Goal: Task Accomplishment & Management: Manage account settings

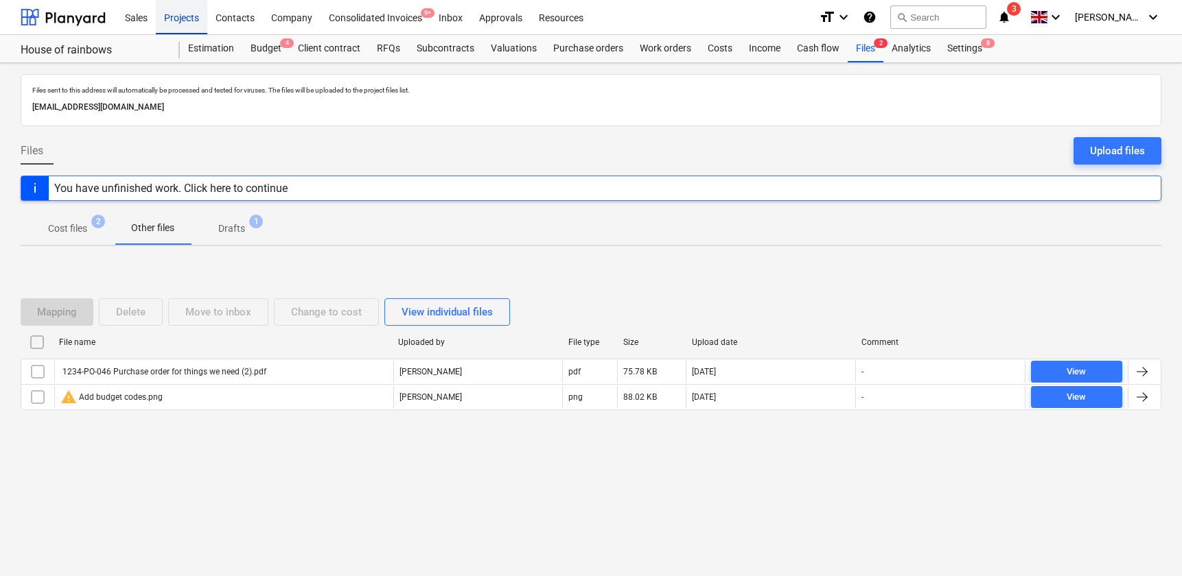
click at [190, 21] on div "Projects" at bounding box center [181, 16] width 51 height 35
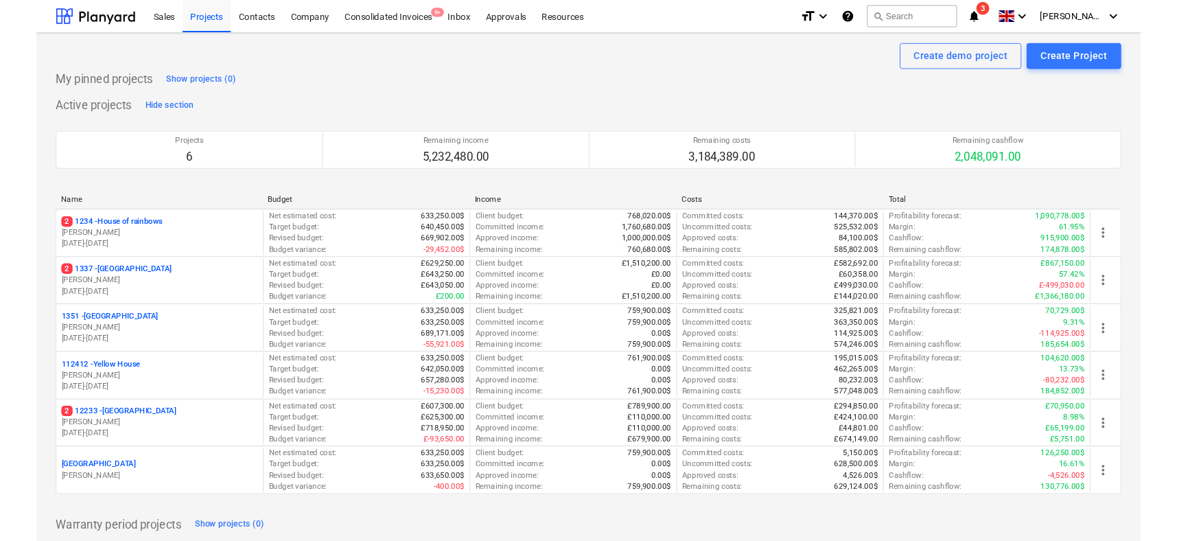
scroll to position [41, 0]
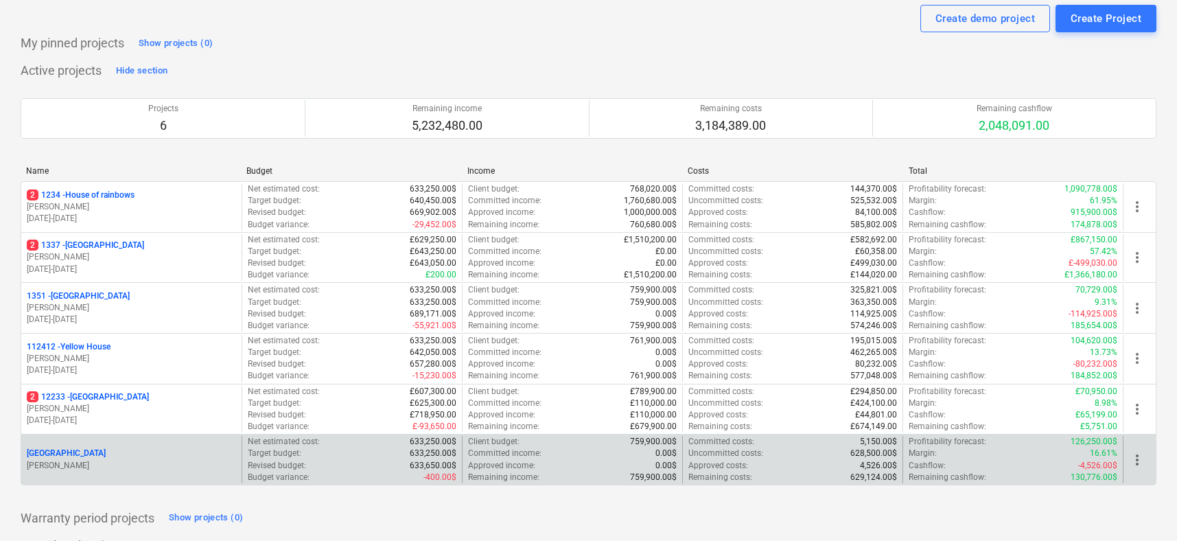
click at [76, 452] on p "[GEOGRAPHIC_DATA]" at bounding box center [66, 453] width 79 height 12
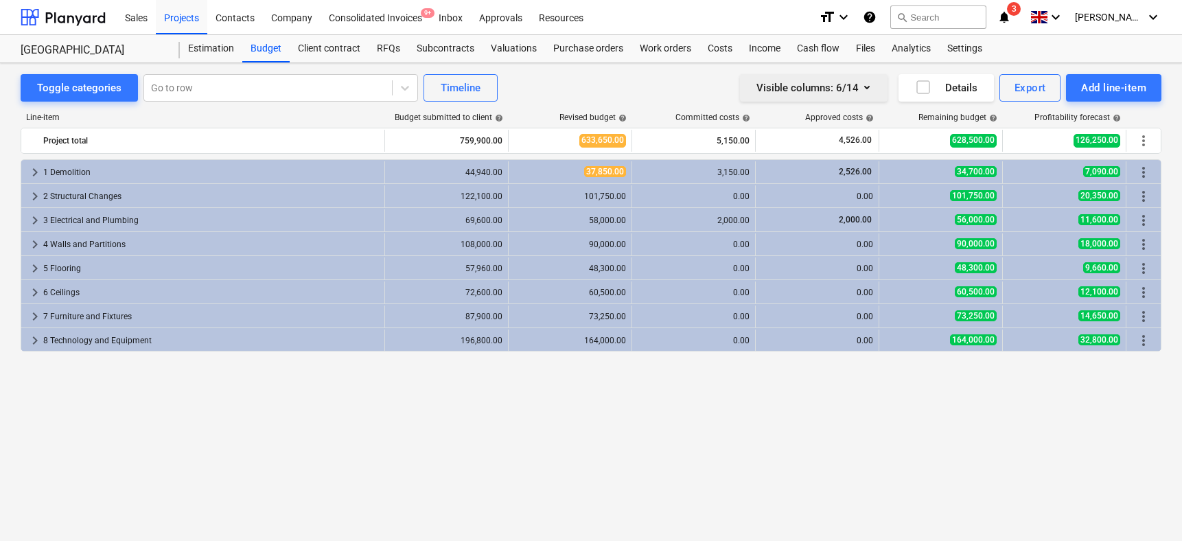
click at [876, 91] on button "Visible columns : 6/14" at bounding box center [814, 87] width 148 height 27
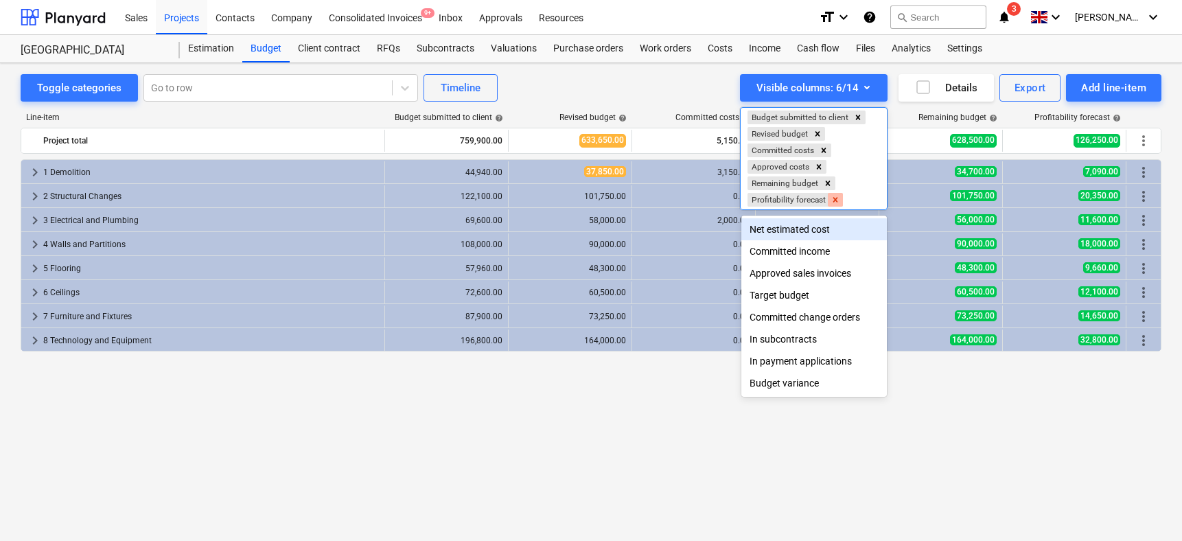
click at [835, 196] on icon "Remove Profitability forecast" at bounding box center [835, 200] width 10 height 10
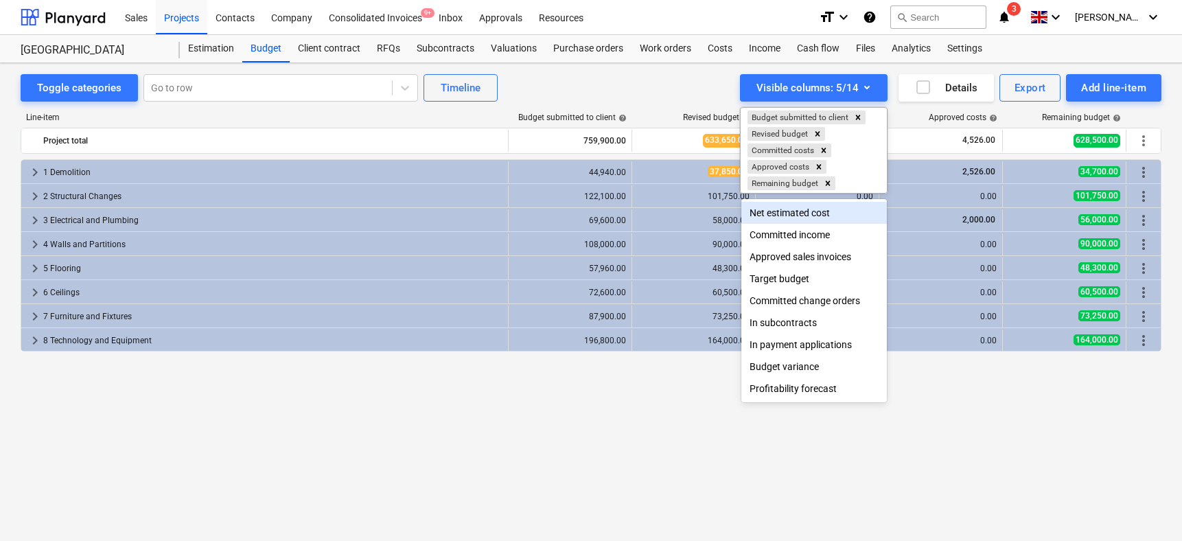
click at [489, 351] on div at bounding box center [591, 270] width 1182 height 541
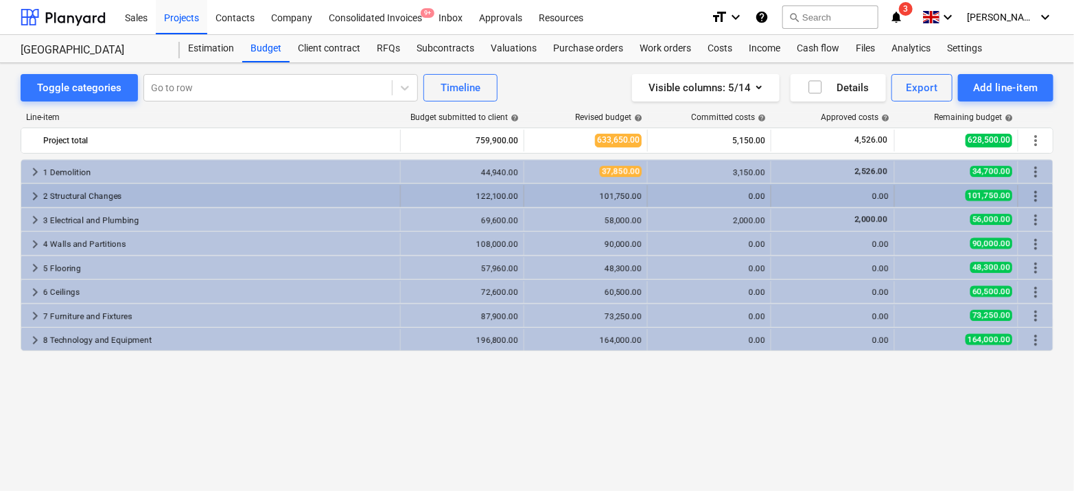
click at [38, 189] on span "keyboard_arrow_right" at bounding box center [35, 196] width 16 height 16
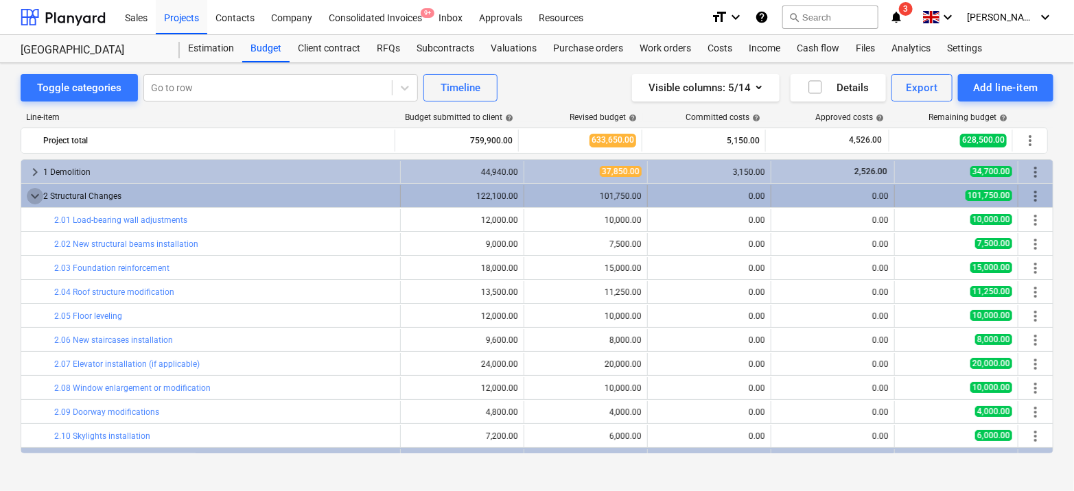
click at [40, 196] on span "keyboard_arrow_down" at bounding box center [35, 196] width 16 height 16
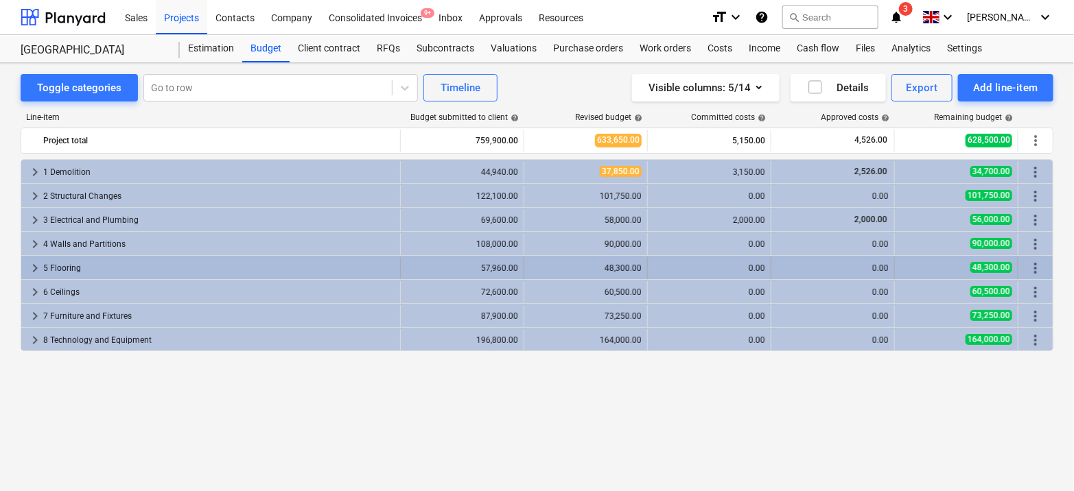
click at [409, 261] on div "57,960.00" at bounding box center [462, 268] width 112 height 22
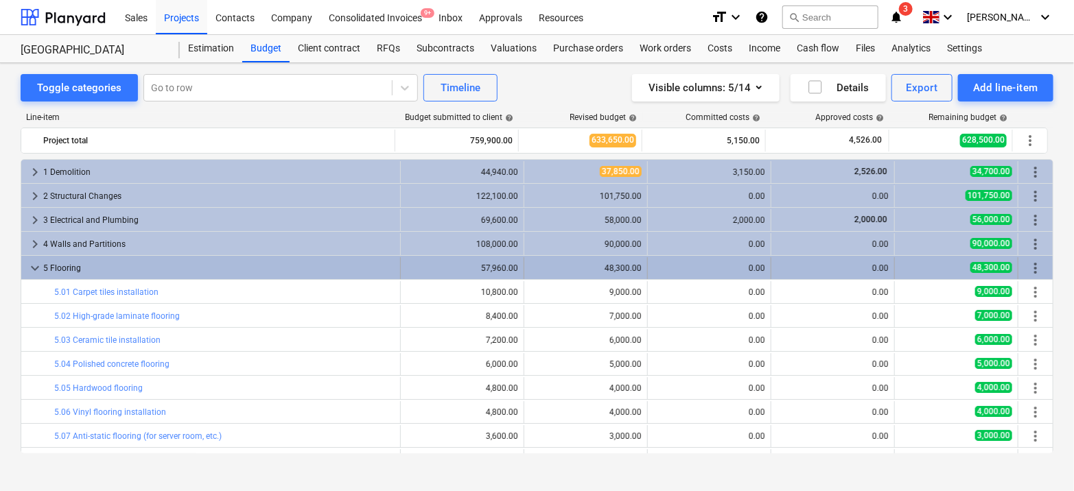
click at [29, 274] on span "keyboard_arrow_down" at bounding box center [35, 268] width 16 height 16
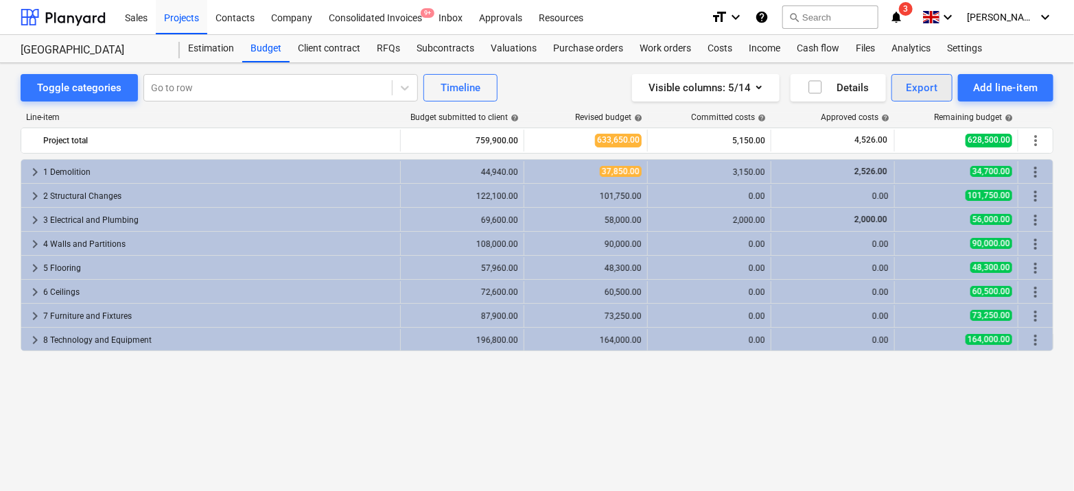
click at [944, 87] on button "Export" at bounding box center [922, 87] width 62 height 27
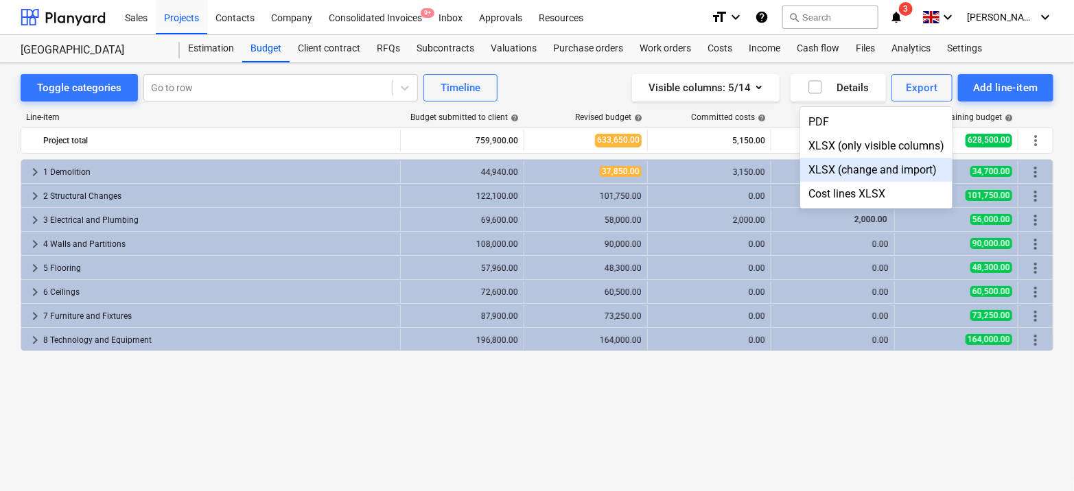
click at [830, 168] on div "XLSX (change and import)" at bounding box center [876, 170] width 152 height 24
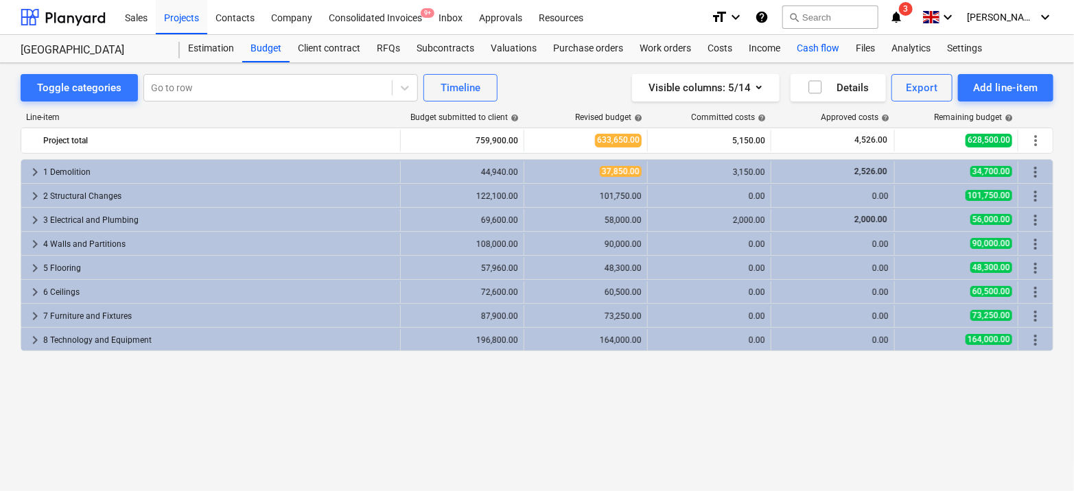
click at [807, 58] on div "Cash flow" at bounding box center [817, 48] width 59 height 27
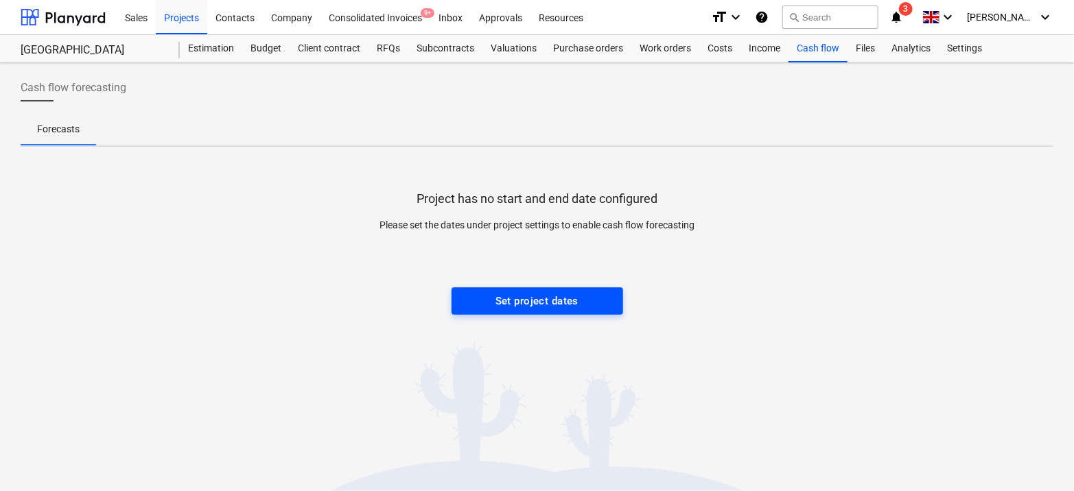
click at [535, 292] on div "Set project dates" at bounding box center [536, 301] width 83 height 18
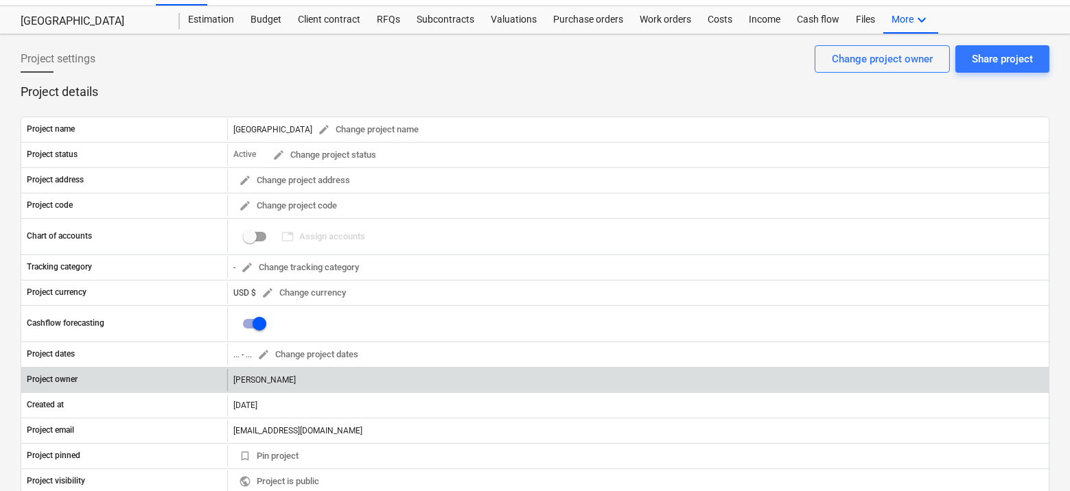
scroll to position [27, 0]
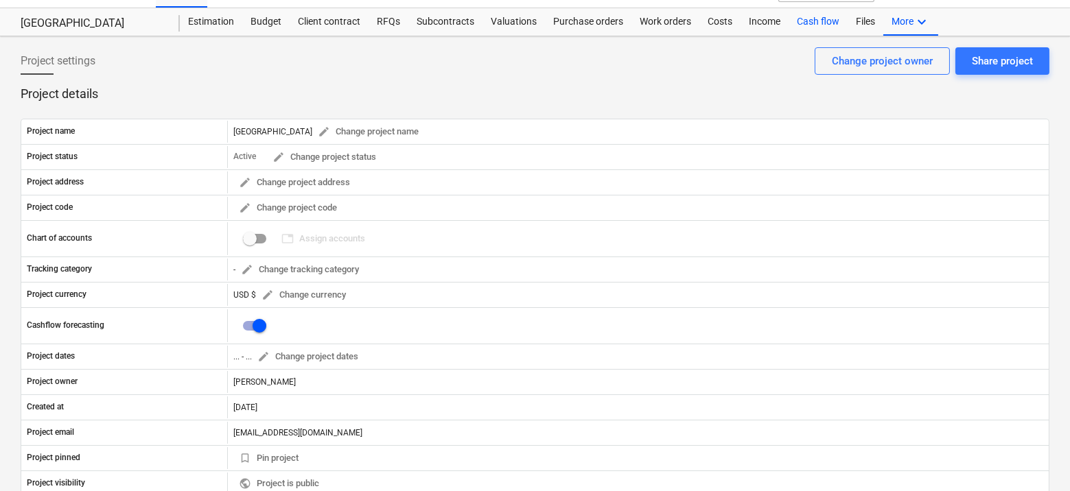
click at [822, 26] on div "Cash flow" at bounding box center [817, 21] width 59 height 27
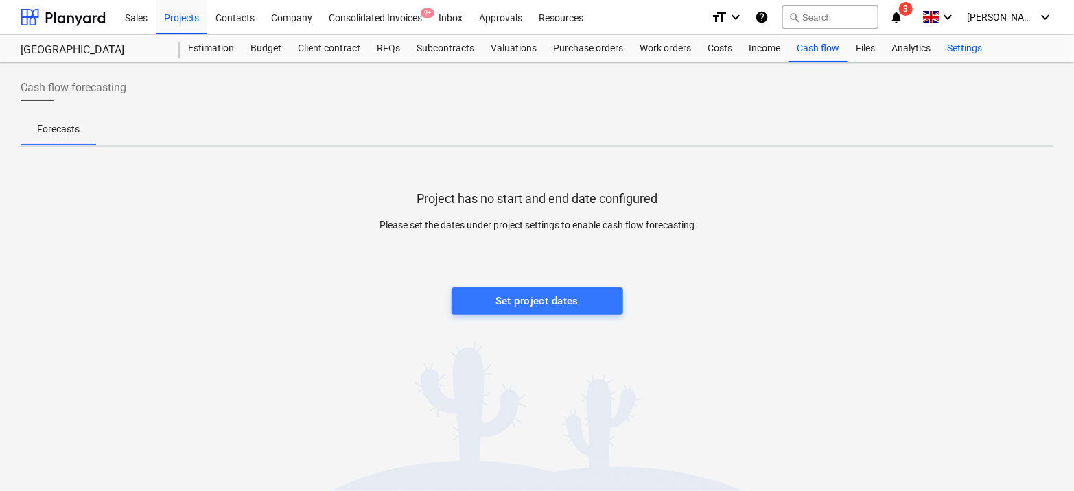
click at [974, 55] on div "Settings" at bounding box center [964, 48] width 51 height 27
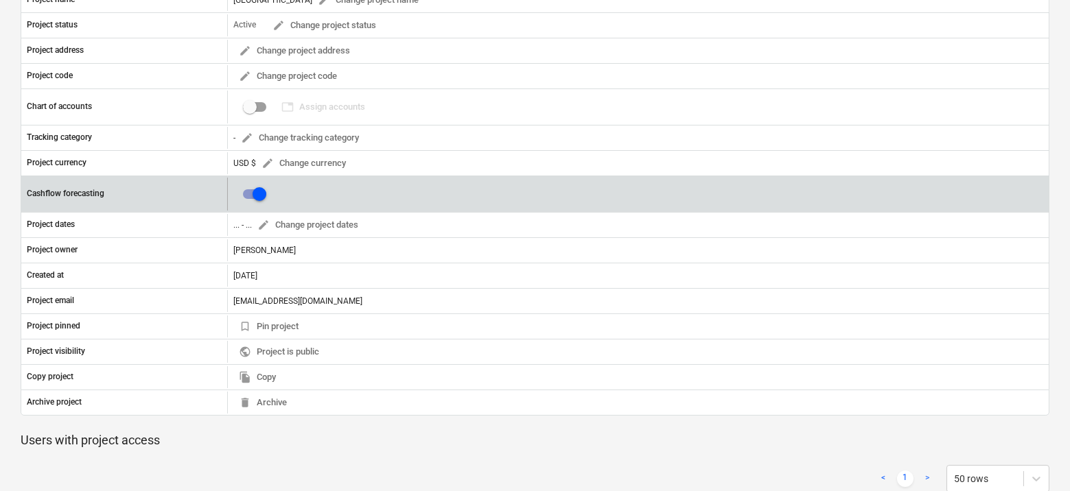
scroll to position [165, 0]
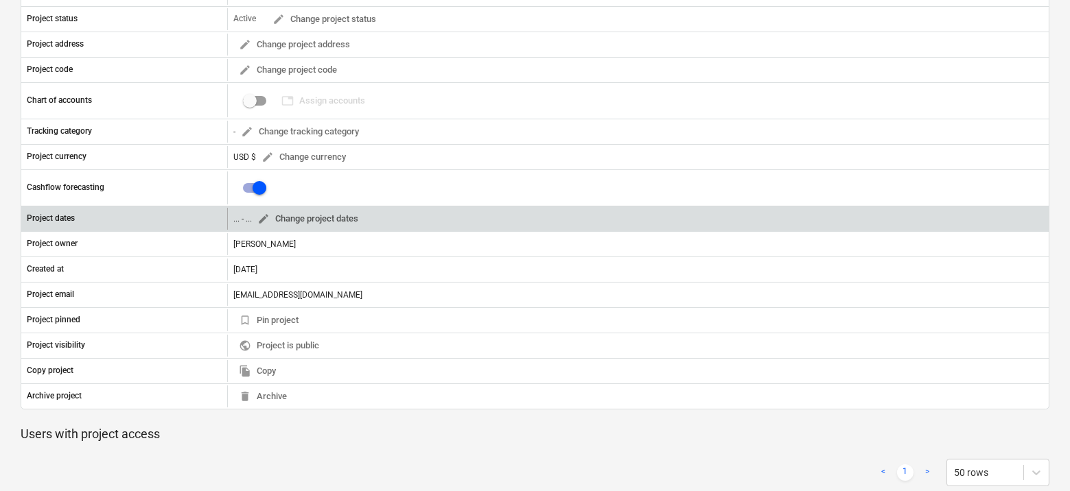
click at [274, 222] on span "edit Change project dates" at bounding box center [307, 219] width 101 height 16
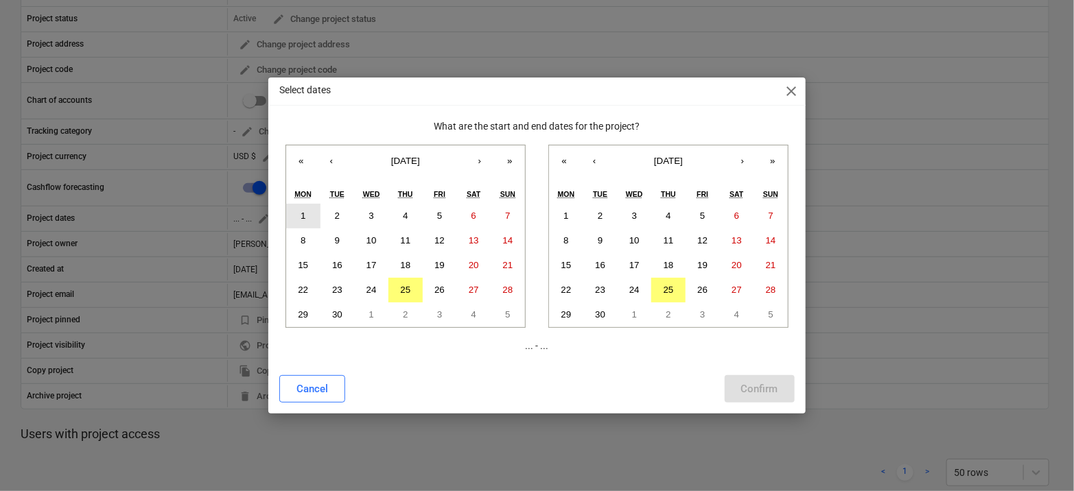
click at [308, 218] on button "1" at bounding box center [303, 216] width 34 height 25
click at [773, 165] on button "»" at bounding box center [773, 160] width 30 height 30
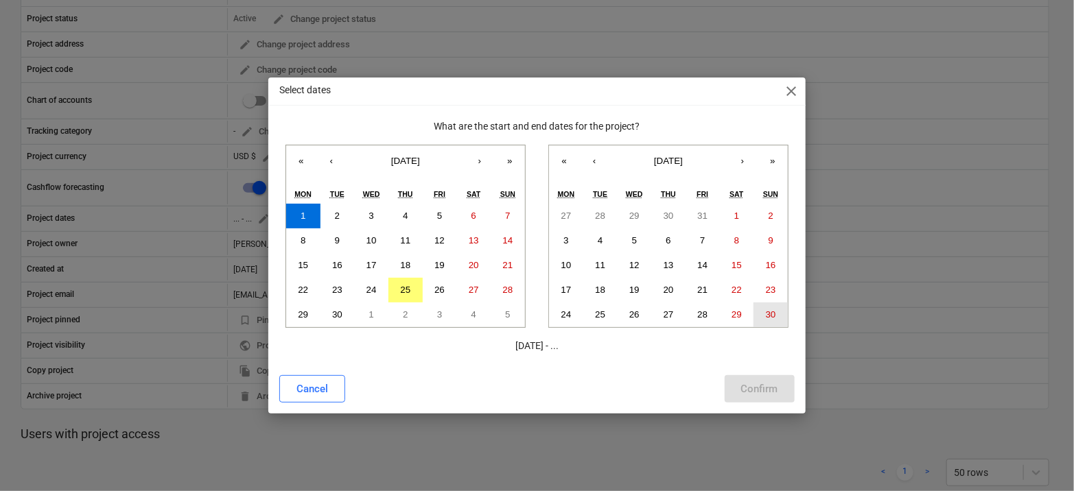
click at [766, 308] on button "30" at bounding box center [770, 315] width 34 height 25
click at [743, 388] on div "Confirm" at bounding box center [759, 389] width 37 height 18
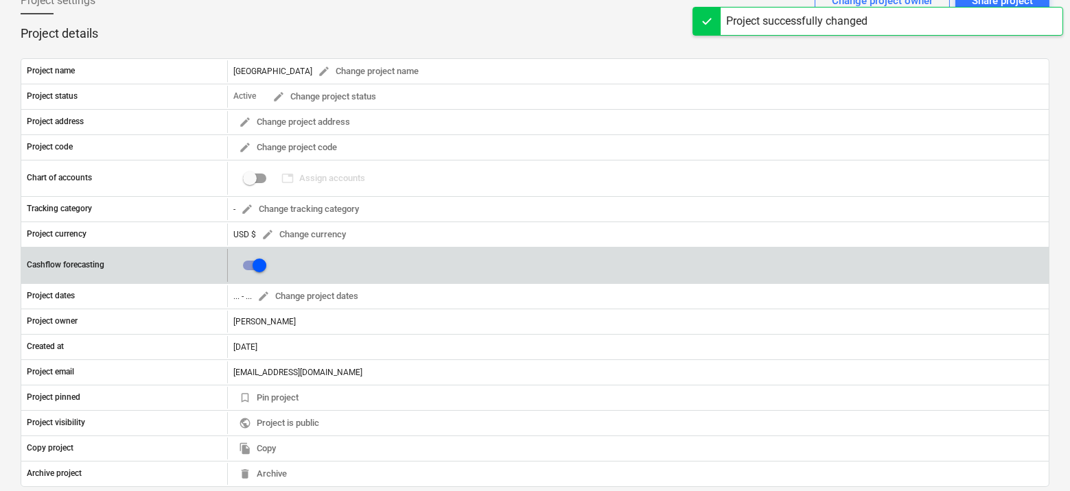
scroll to position [0, 0]
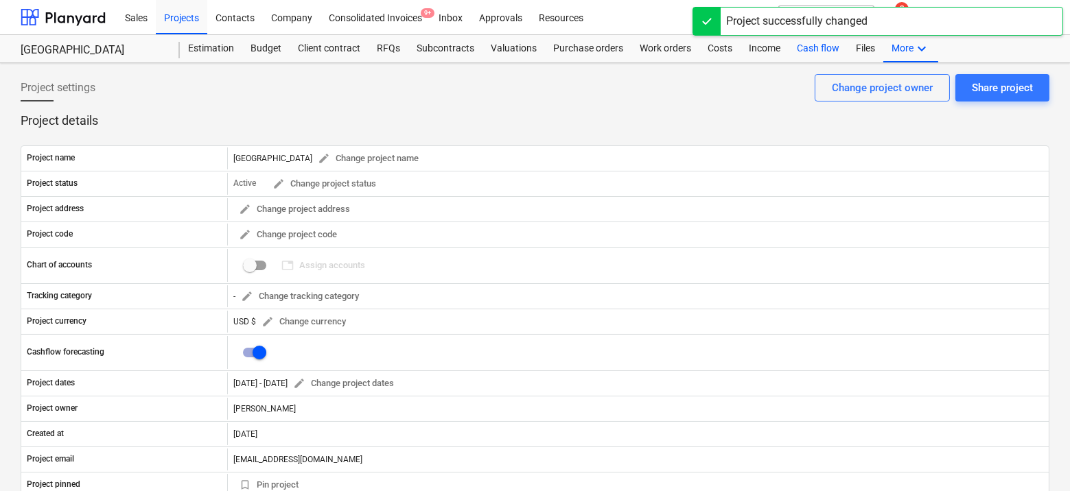
click at [803, 55] on div "Cash flow" at bounding box center [817, 48] width 59 height 27
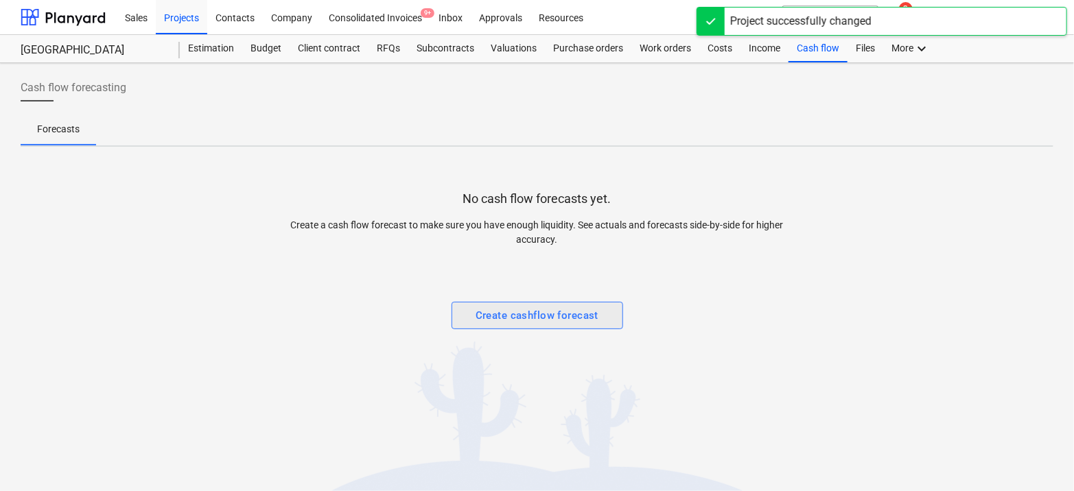
click at [489, 310] on div "Create cashflow forecast" at bounding box center [537, 316] width 123 height 18
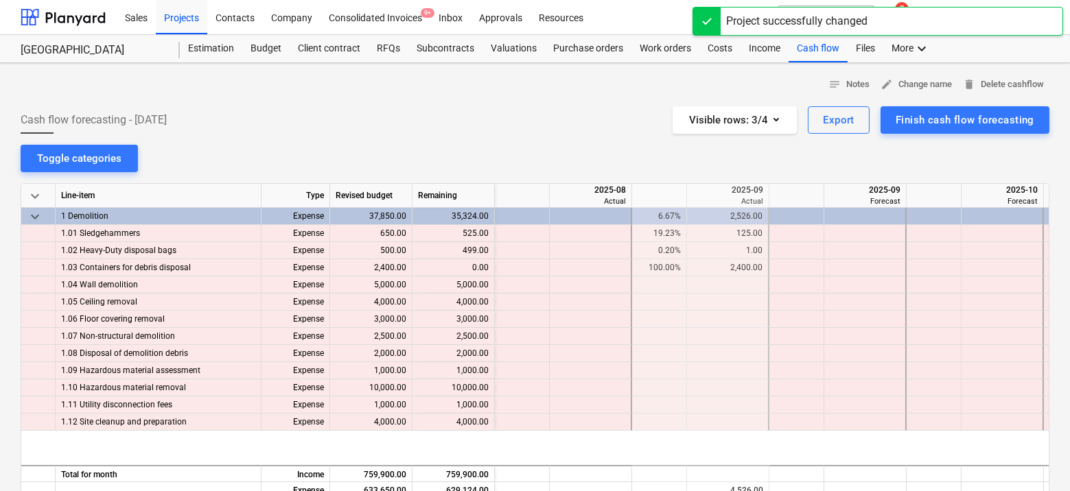
scroll to position [0, 137]
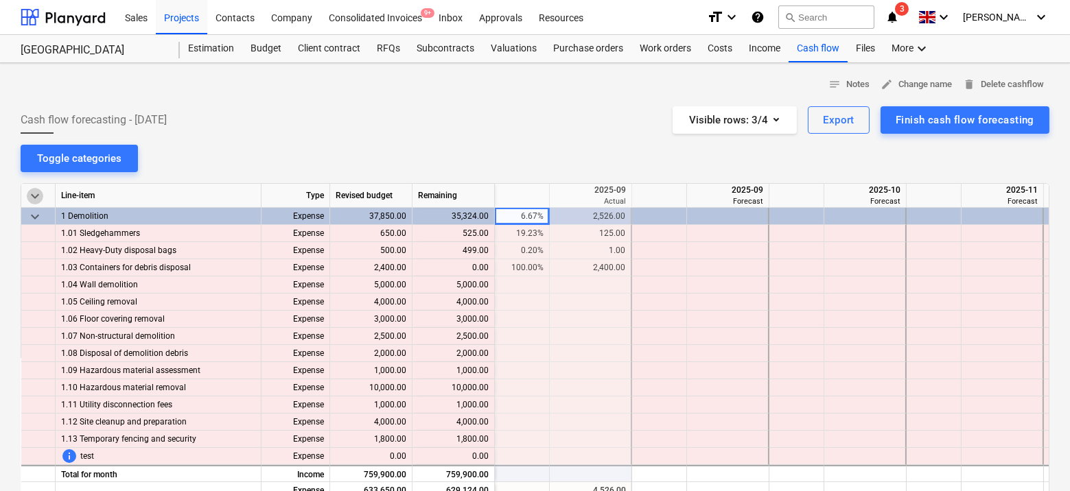
click at [34, 191] on span "keyboard_arrow_down" at bounding box center [35, 196] width 16 height 16
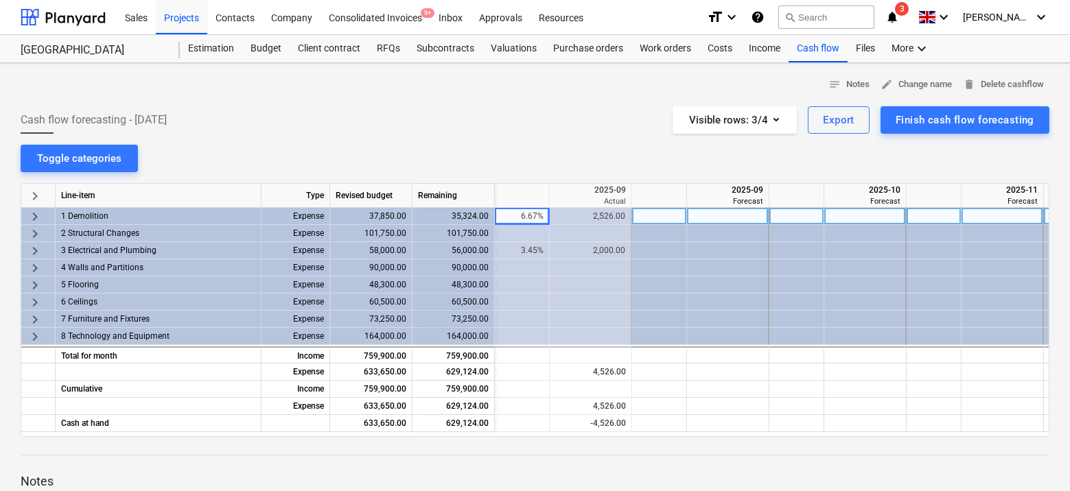
click at [800, 215] on div at bounding box center [796, 216] width 55 height 17
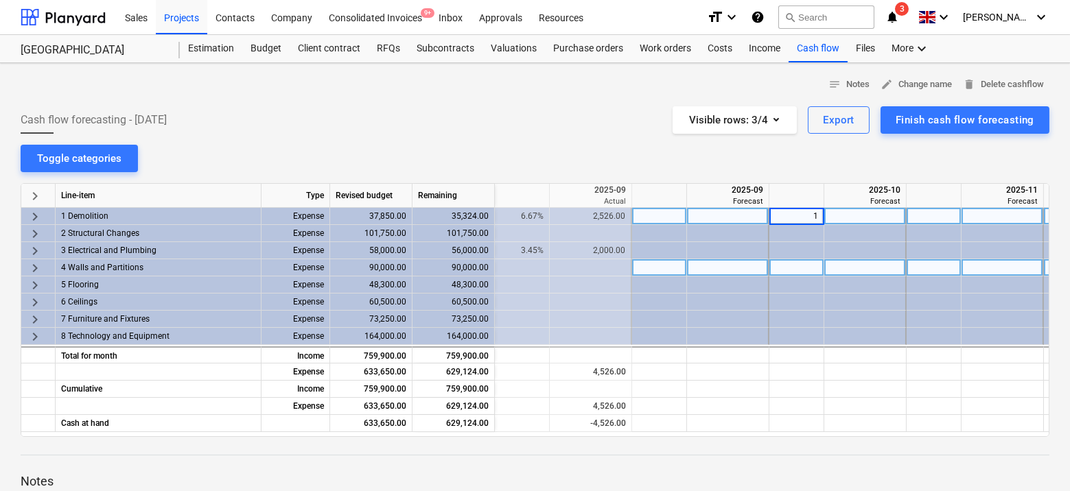
type input "10"
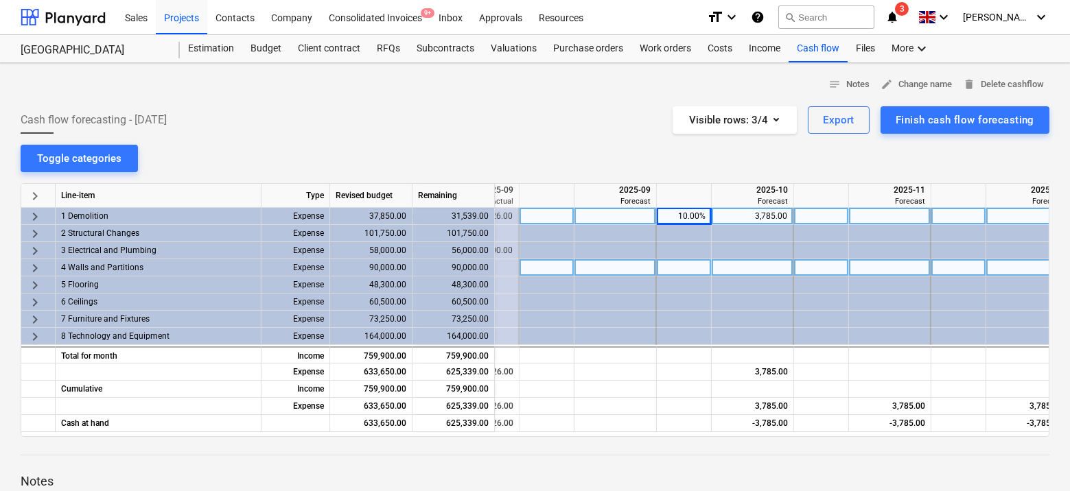
scroll to position [0, 253]
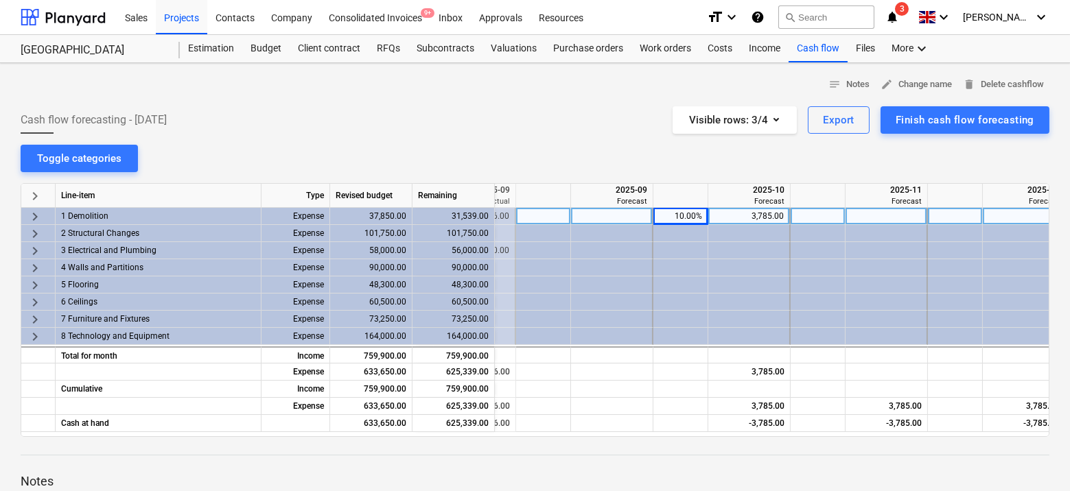
click at [813, 220] on div at bounding box center [818, 216] width 55 height 17
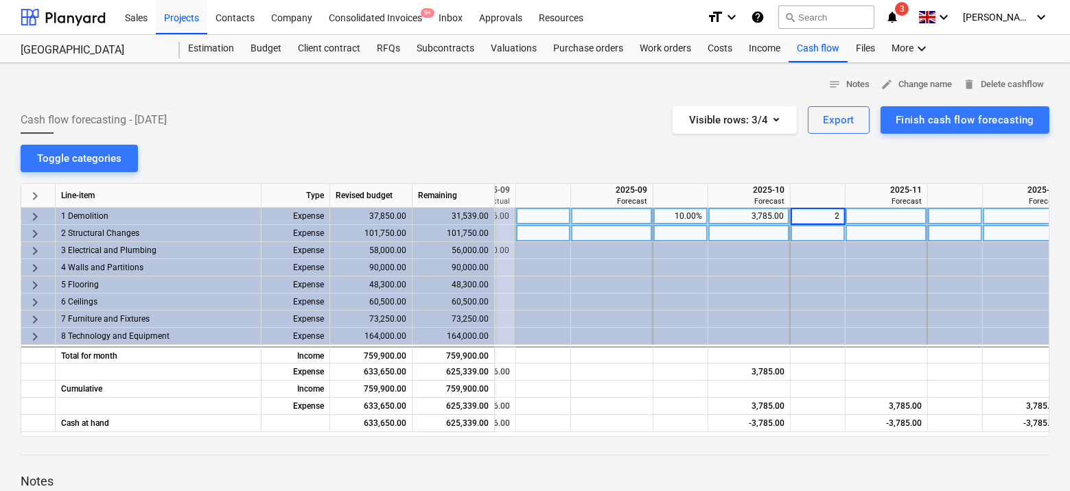
type input "25"
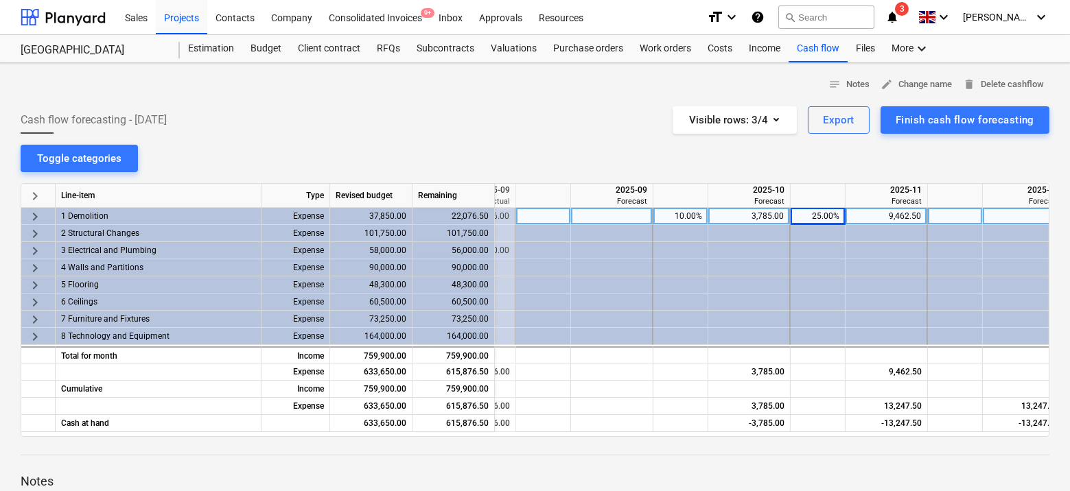
click at [764, 16] on icon "help" at bounding box center [758, 17] width 14 height 16
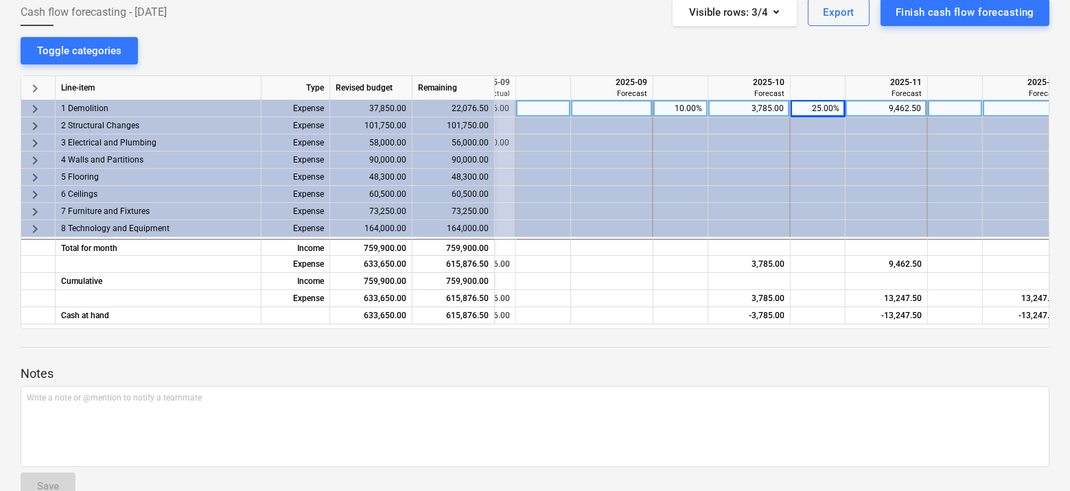
scroll to position [0, 0]
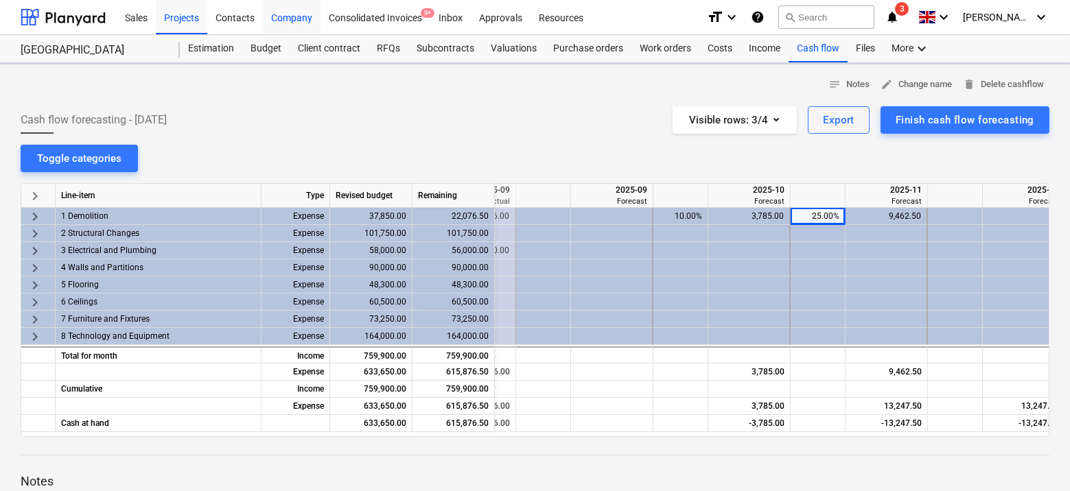
click at [302, 19] on div "Company" at bounding box center [292, 16] width 58 height 35
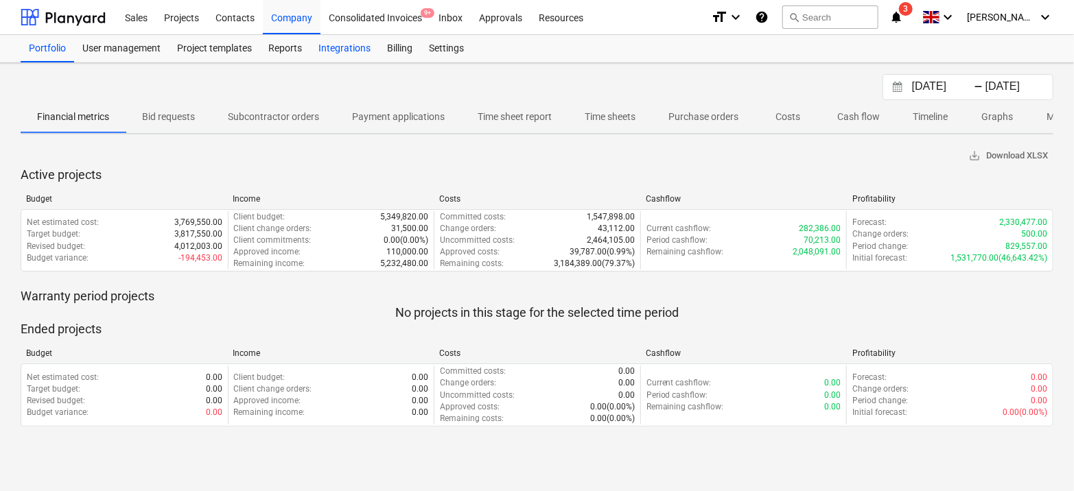
click at [344, 49] on div "Integrations" at bounding box center [344, 48] width 69 height 27
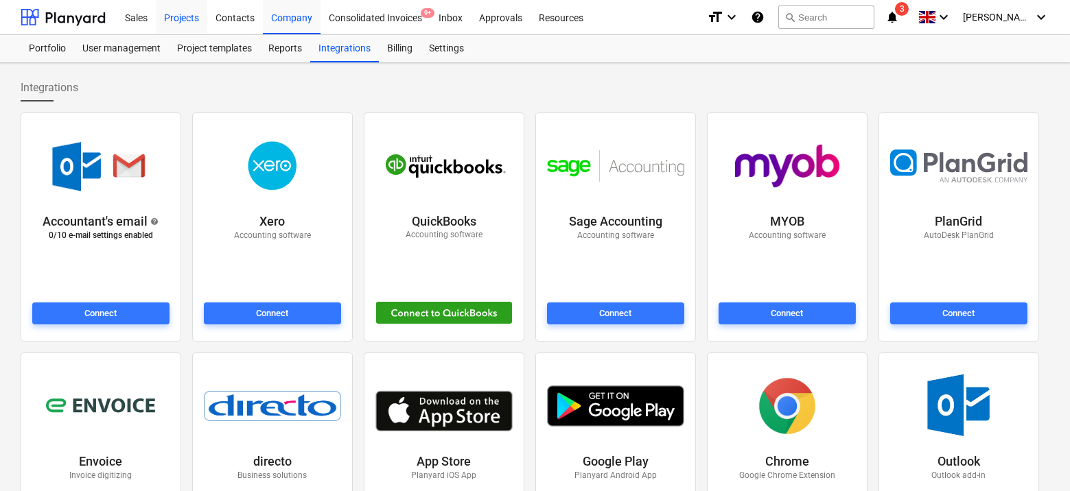
click at [191, 30] on div "Projects" at bounding box center [181, 16] width 51 height 35
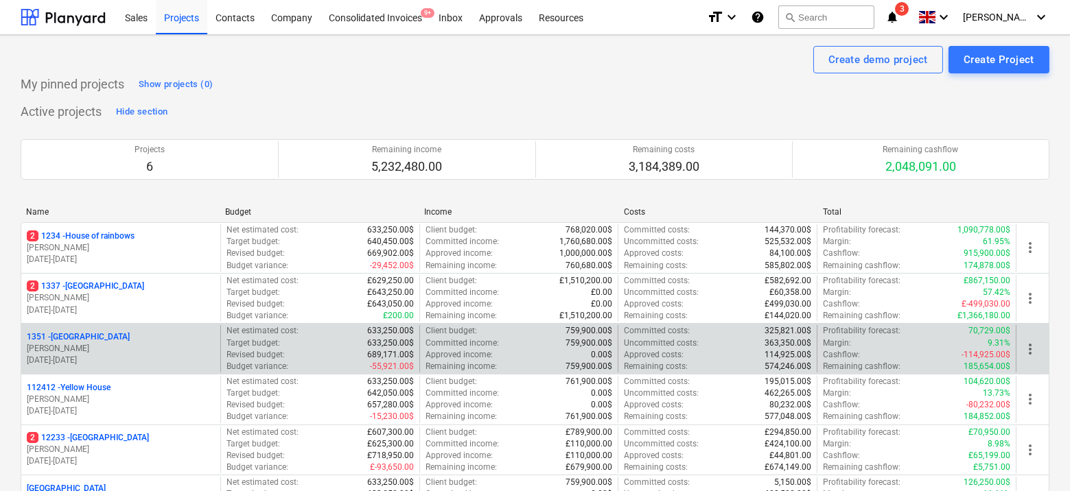
click at [115, 334] on div "1351 - South Street" at bounding box center [121, 337] width 188 height 12
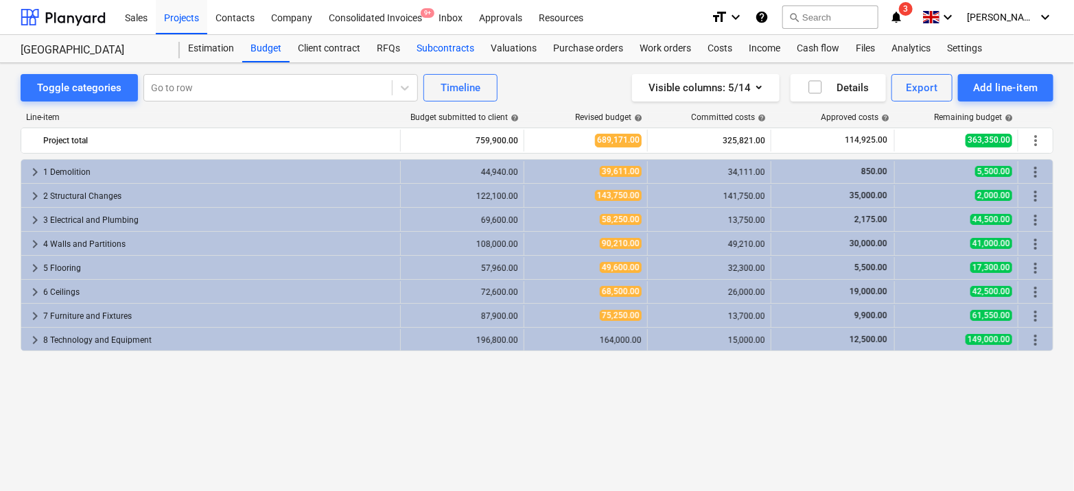
click at [435, 49] on div "Subcontracts" at bounding box center [445, 48] width 74 height 27
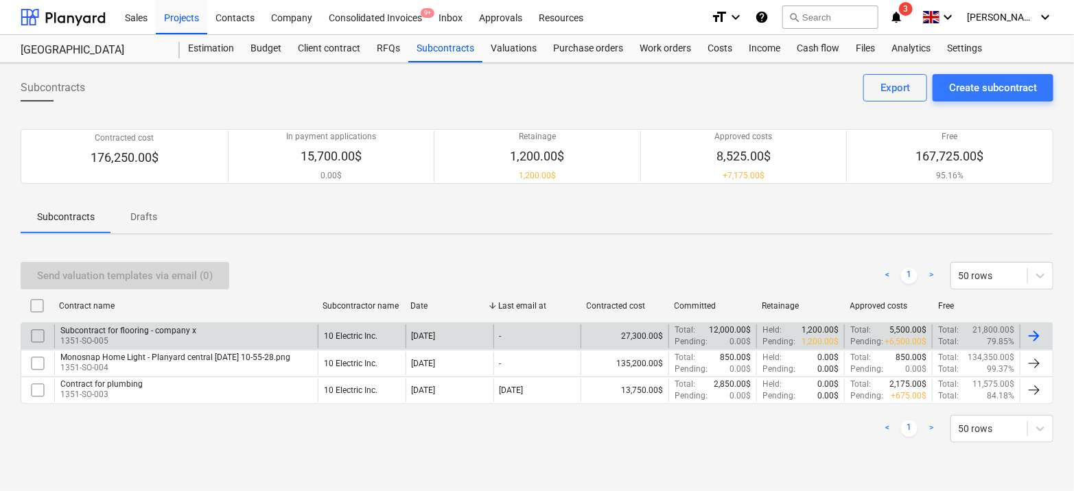
click at [109, 336] on p "1351-SO-005" at bounding box center [128, 342] width 136 height 12
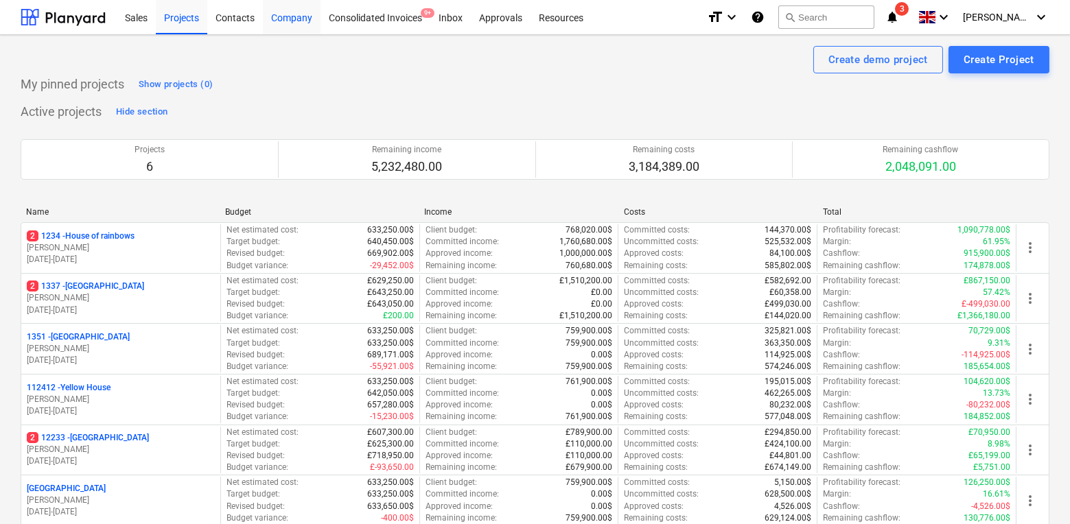
click at [299, 23] on div "Company" at bounding box center [292, 16] width 58 height 35
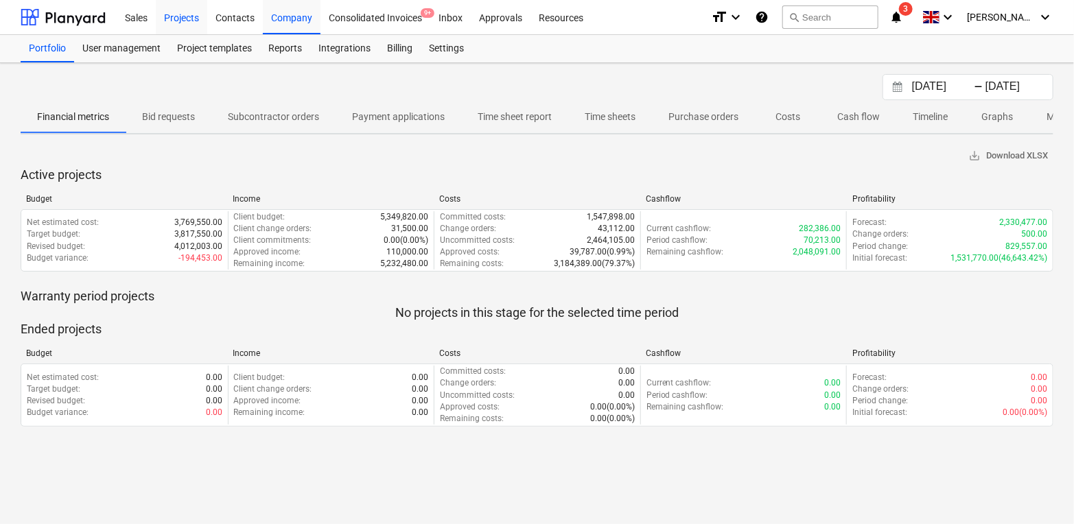
click at [159, 22] on div "Projects" at bounding box center [181, 16] width 51 height 35
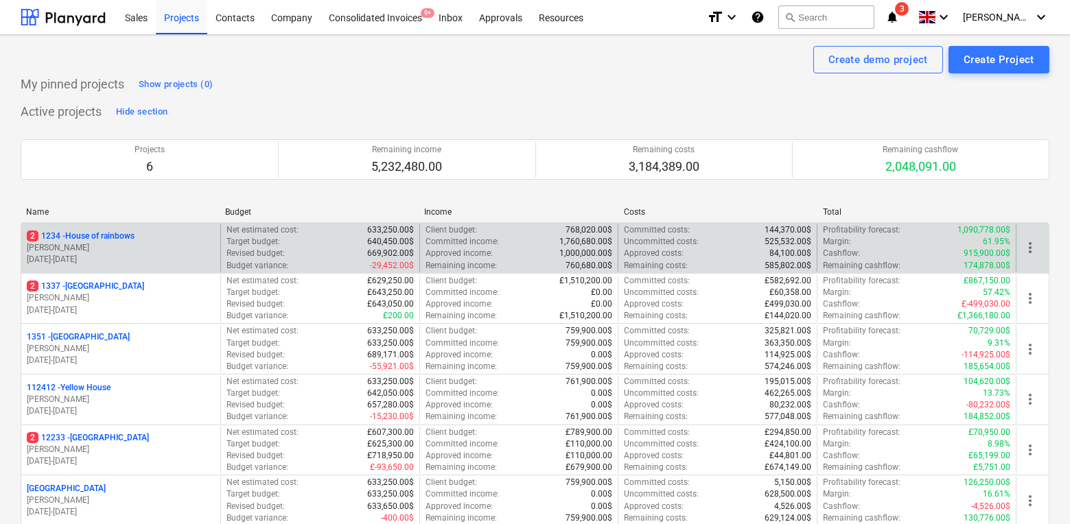
click at [154, 256] on p "01.11.2024 - 30.11.2033" at bounding box center [121, 260] width 188 height 12
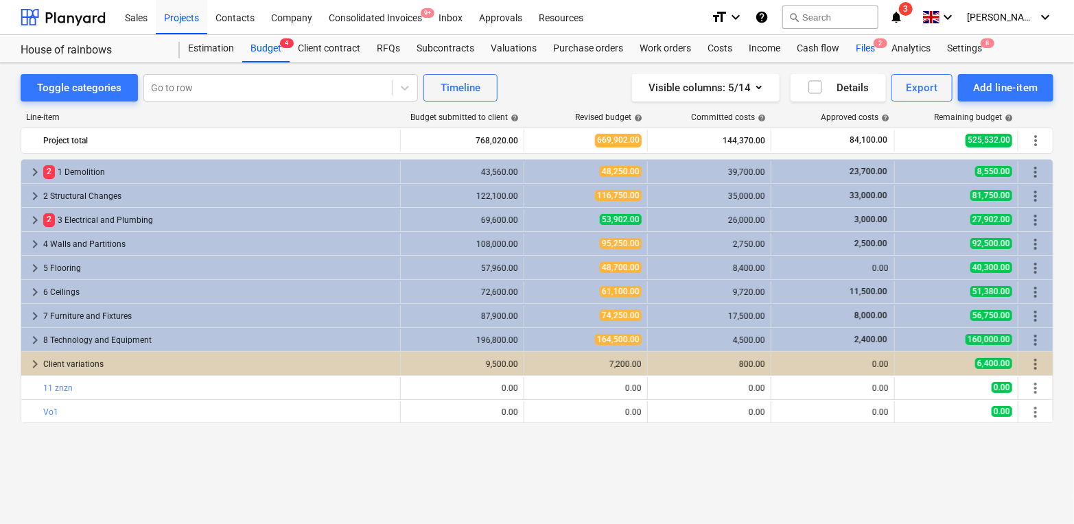
click at [869, 49] on div "Files 2" at bounding box center [866, 48] width 36 height 27
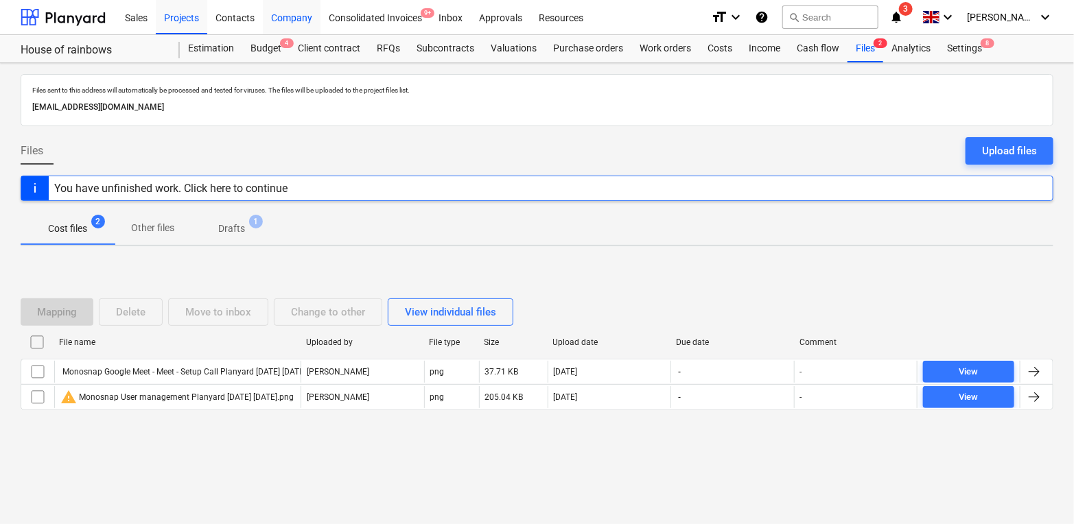
click at [292, 16] on div "Company" at bounding box center [292, 16] width 58 height 35
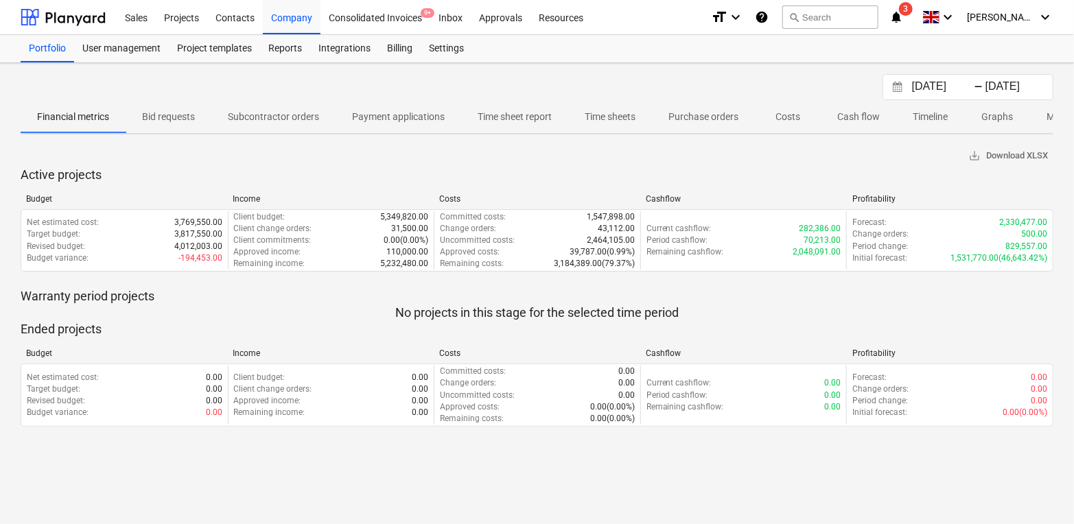
click at [481, 36] on div "Portfolio User management Project templates Reports Integrations Billing Settin…" at bounding box center [537, 48] width 1033 height 27
click at [443, 19] on div "Inbox" at bounding box center [450, 16] width 40 height 35
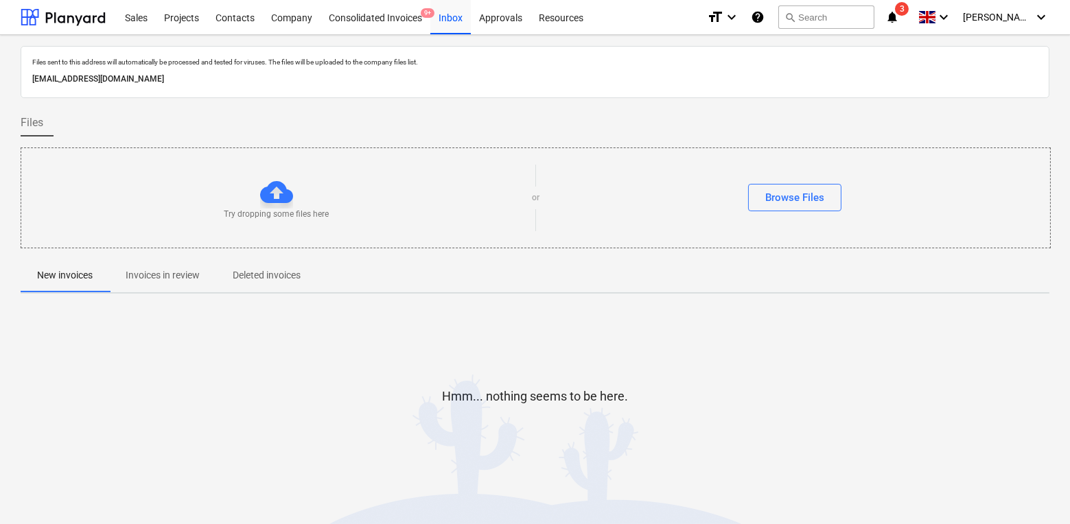
click at [161, 250] on div at bounding box center [535, 253] width 1029 height 11
click at [156, 286] on span "Invoices in review" at bounding box center [162, 275] width 107 height 23
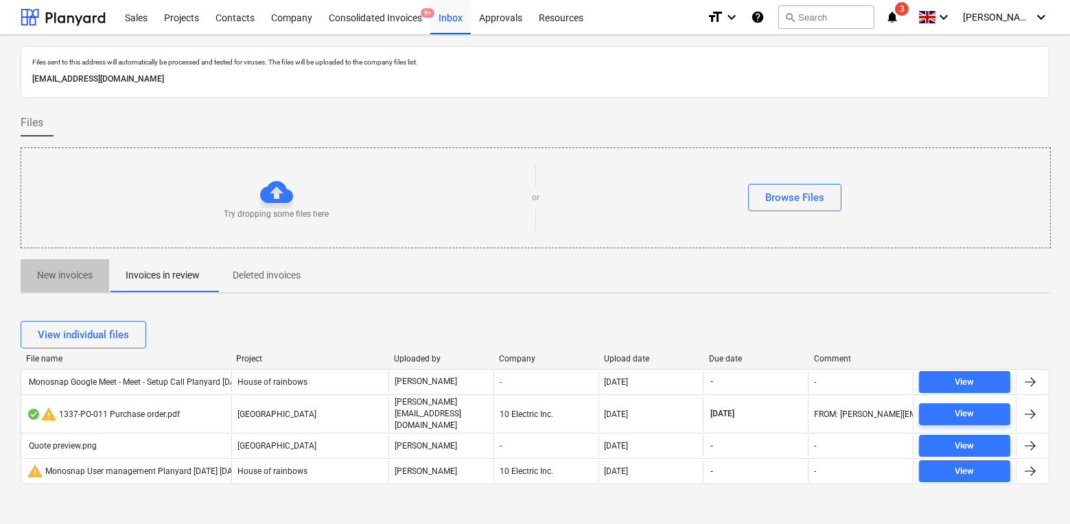
click at [84, 277] on p "New invoices" at bounding box center [65, 275] width 56 height 14
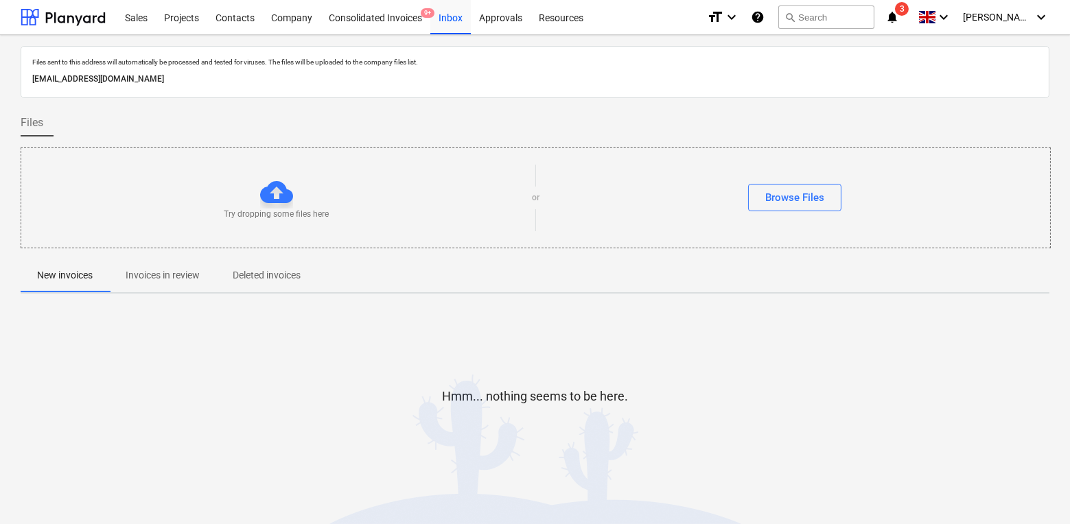
click at [150, 284] on span "Invoices in review" at bounding box center [162, 275] width 107 height 23
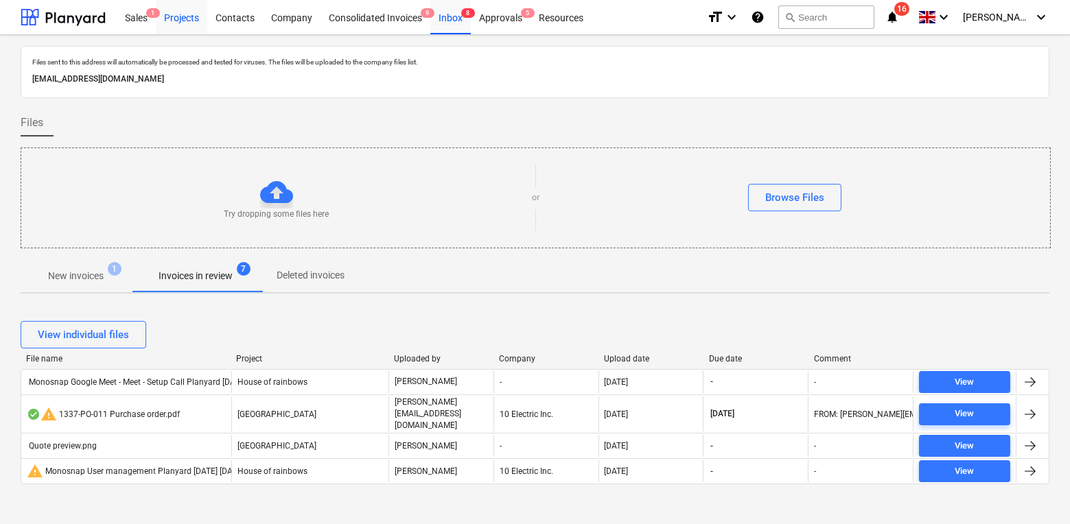
click at [167, 20] on div "Projects" at bounding box center [181, 16] width 51 height 35
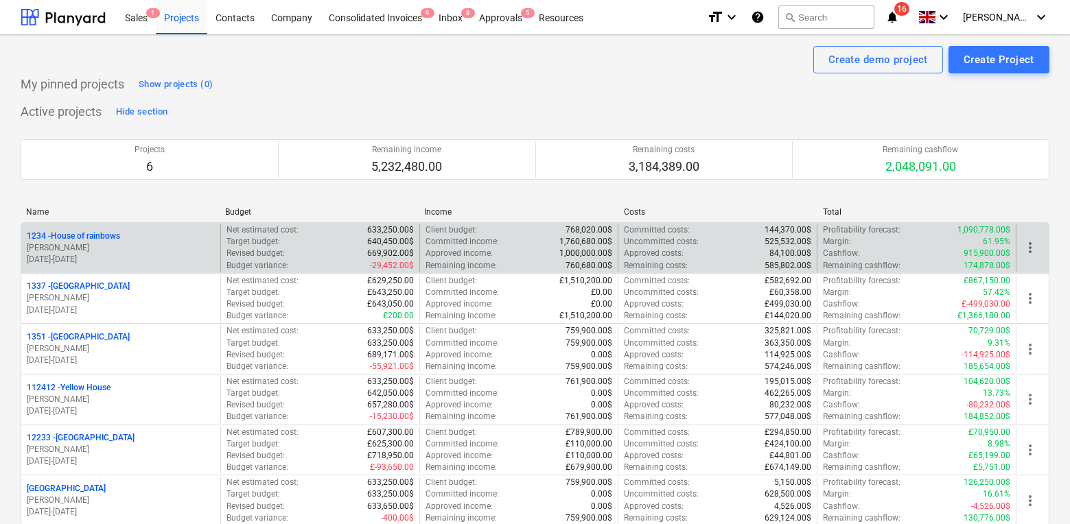
click at [139, 242] on p "[PERSON_NAME]" at bounding box center [121, 248] width 188 height 12
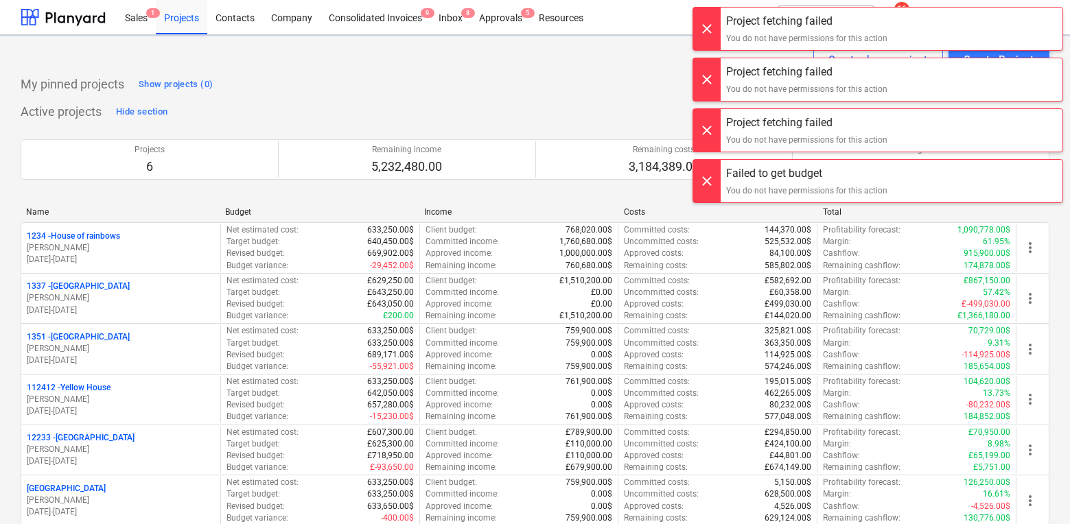
click at [605, 77] on div "My pinned projects Show projects (0)" at bounding box center [535, 84] width 1029 height 22
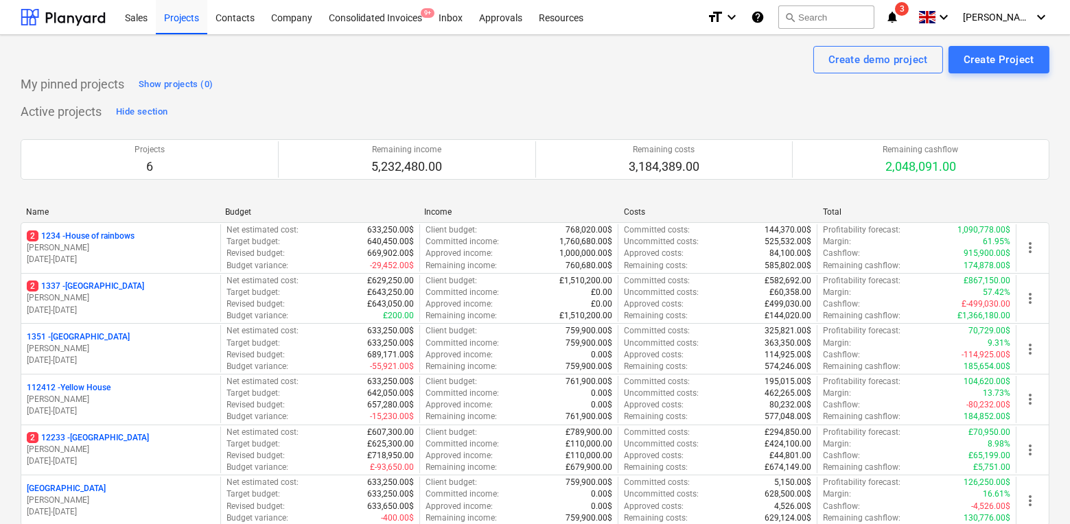
click at [168, 202] on div "Name Budget Income Costs Total 2 1234 - House of rainbows [PERSON_NAME] [DATE] …" at bounding box center [535, 369] width 1029 height 347
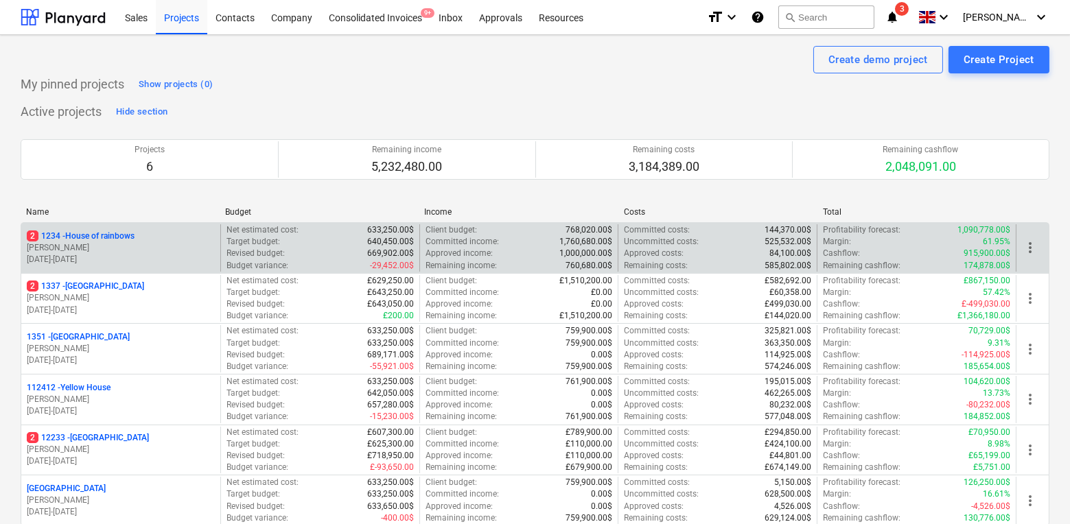
click at [155, 240] on div "2 1234 - House of rainbows" at bounding box center [121, 237] width 188 height 12
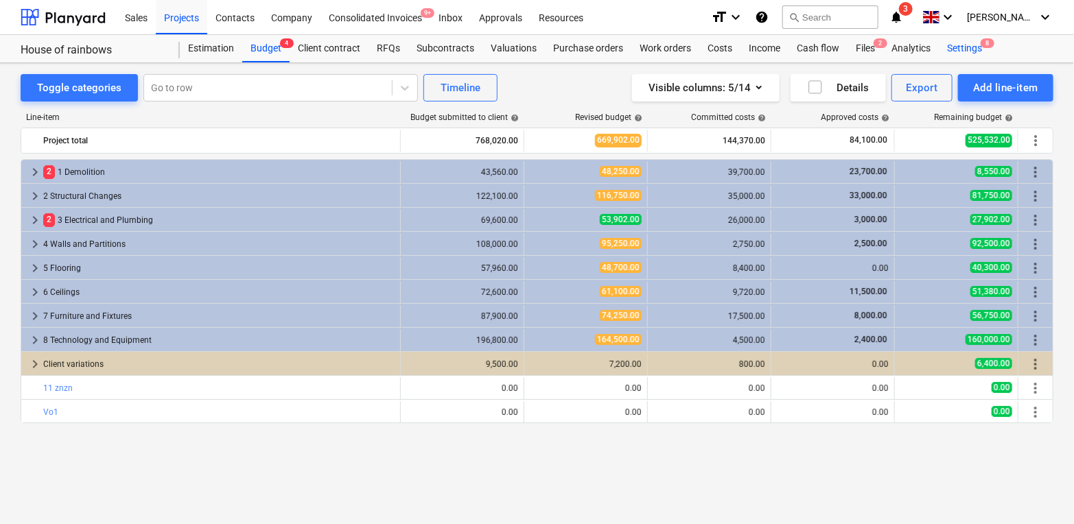
click at [983, 45] on span "8" at bounding box center [988, 43] width 14 height 10
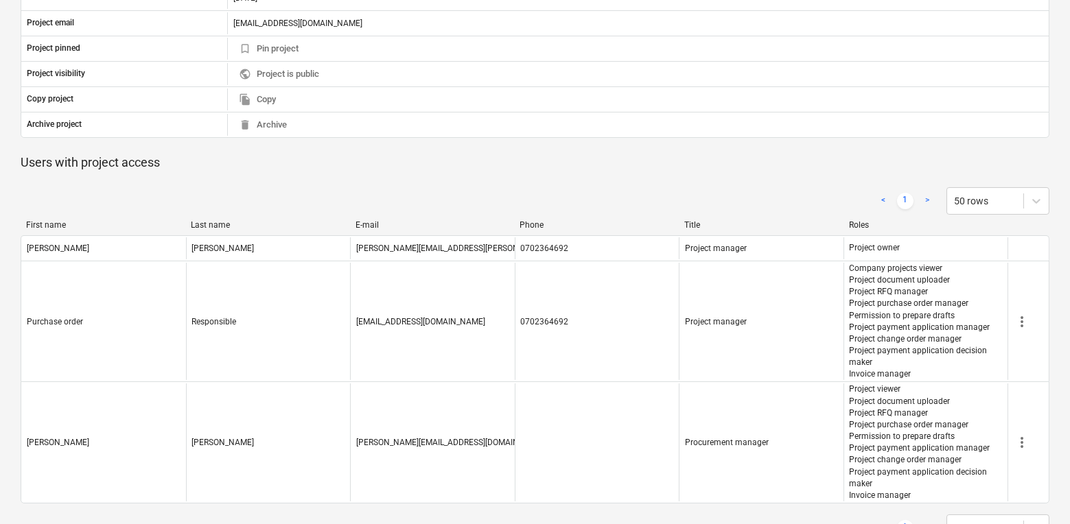
scroll to position [480, 0]
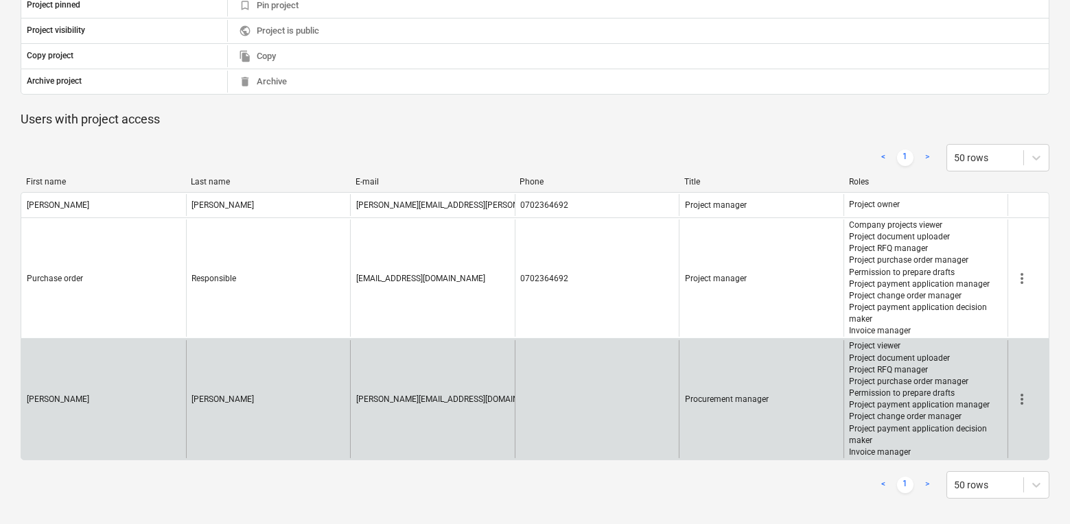
click at [1027, 393] on span "more_vert" at bounding box center [1022, 399] width 16 height 16
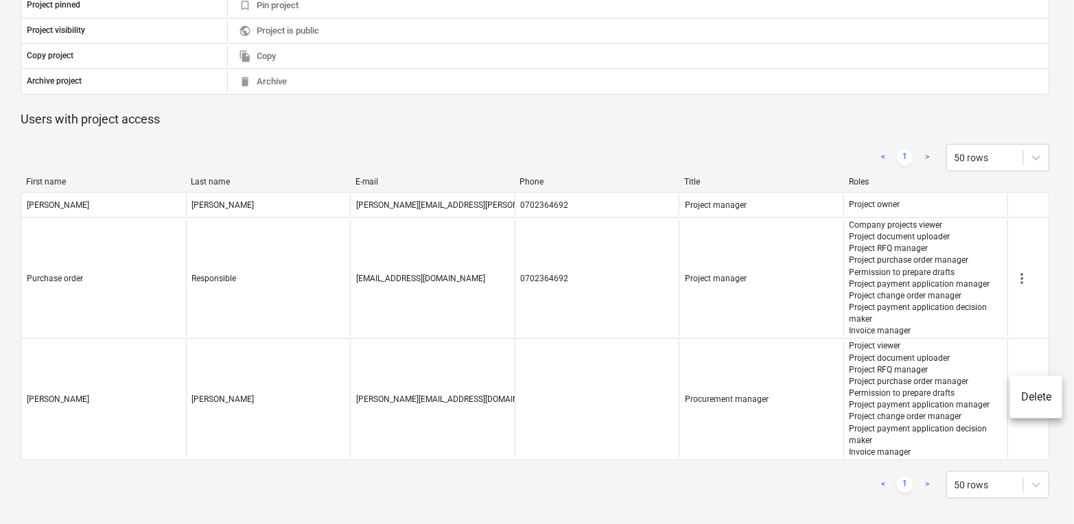
click at [953, 364] on div at bounding box center [537, 262] width 1074 height 524
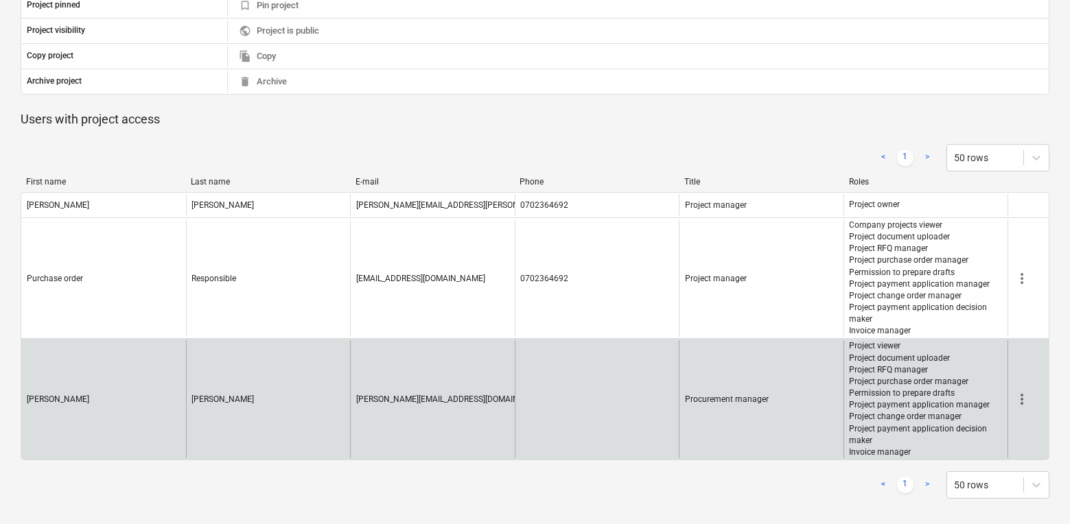
click at [1029, 397] on span "more_vert" at bounding box center [1022, 399] width 16 height 16
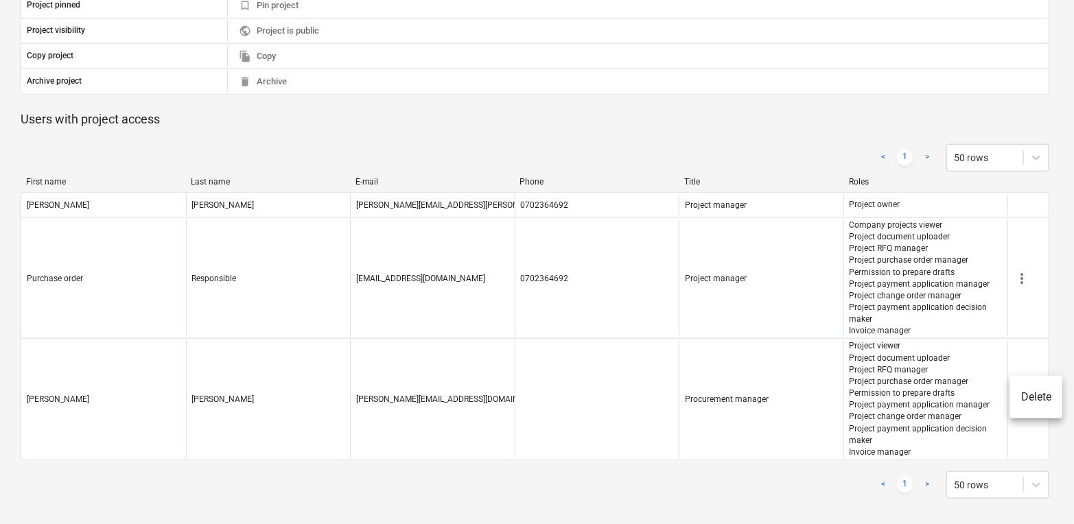
click at [892, 343] on div at bounding box center [537, 262] width 1074 height 524
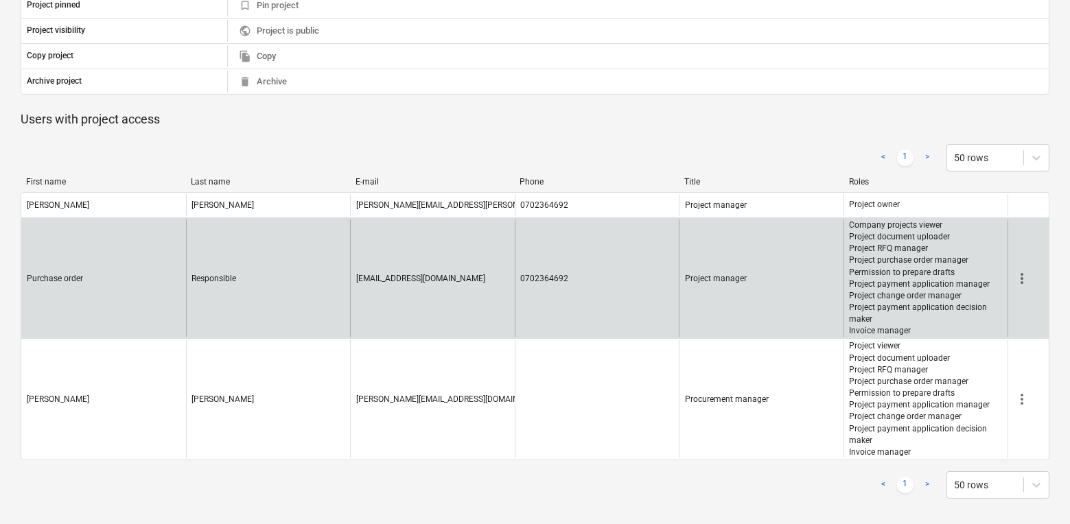
scroll to position [0, 0]
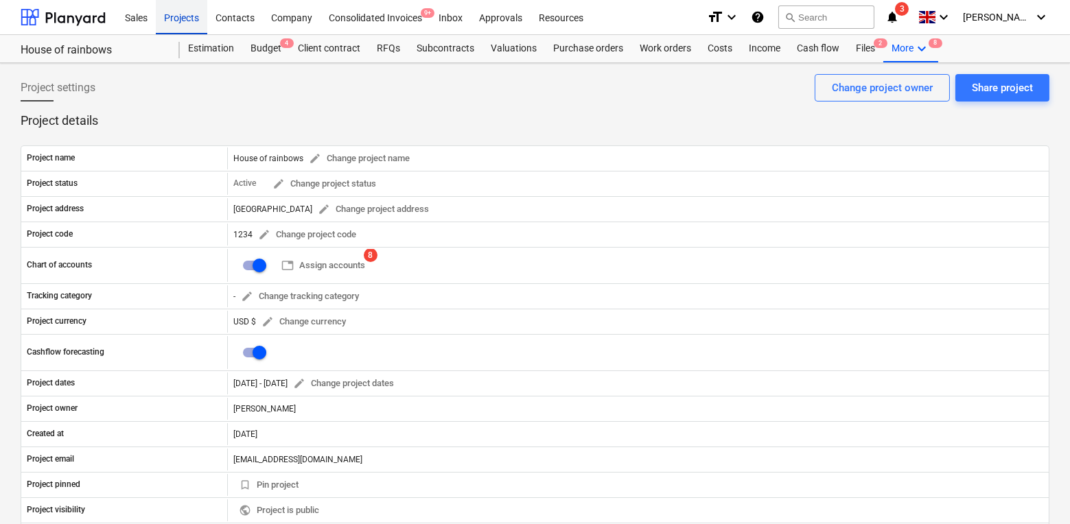
click at [200, 28] on div "Projects" at bounding box center [181, 16] width 51 height 35
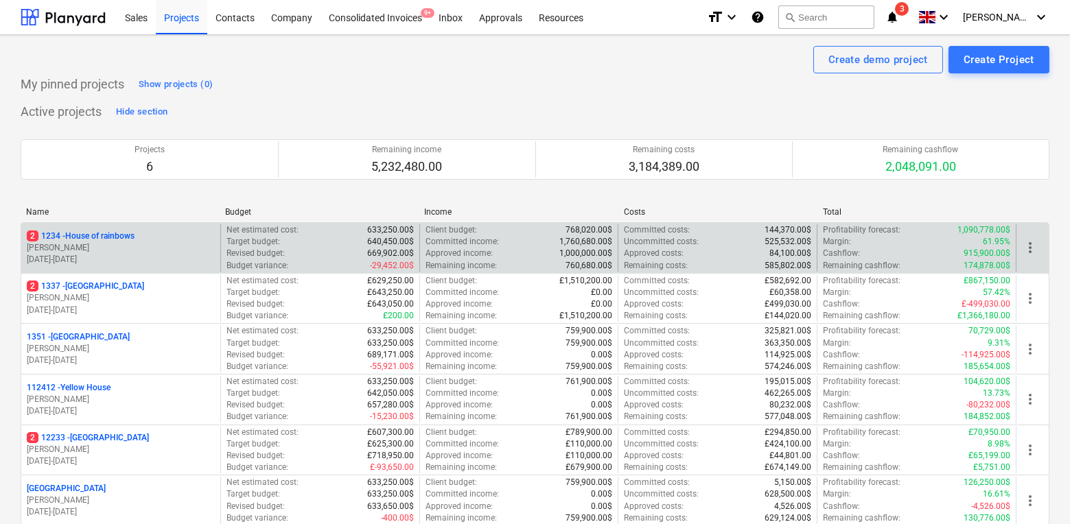
click at [166, 245] on p "[PERSON_NAME]" at bounding box center [121, 248] width 188 height 12
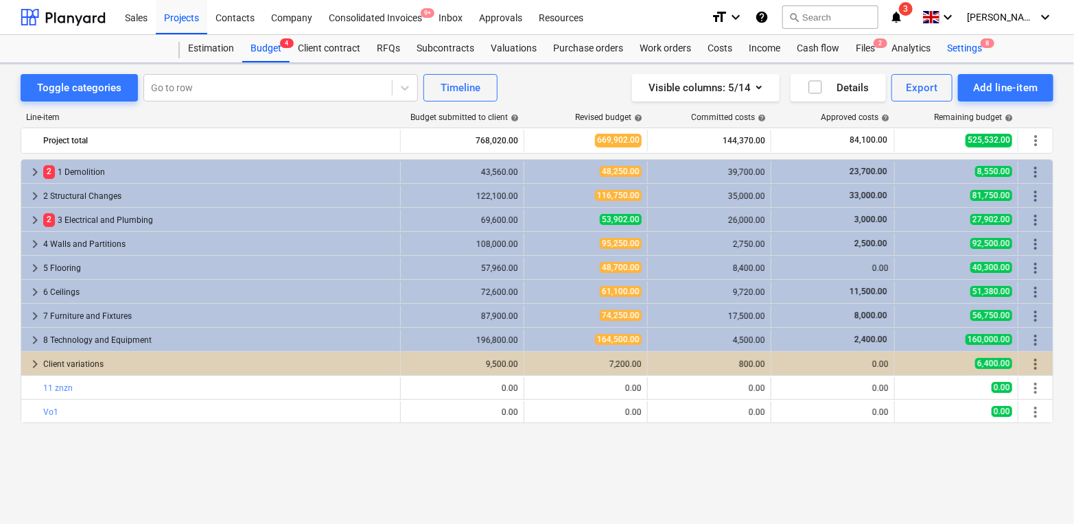
click at [946, 45] on div "Settings 8" at bounding box center [964, 48] width 51 height 27
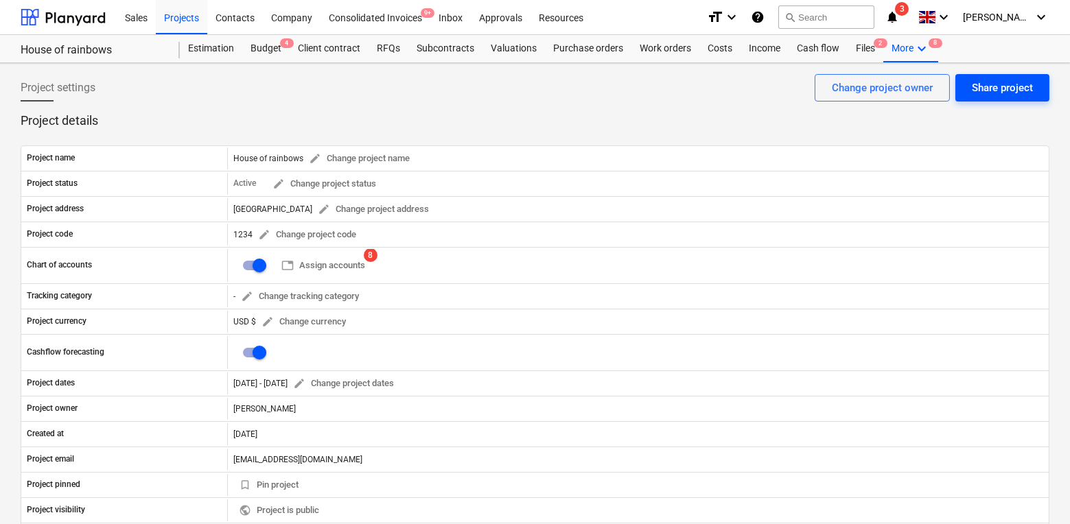
click at [960, 88] on button "Share project" at bounding box center [1002, 87] width 94 height 27
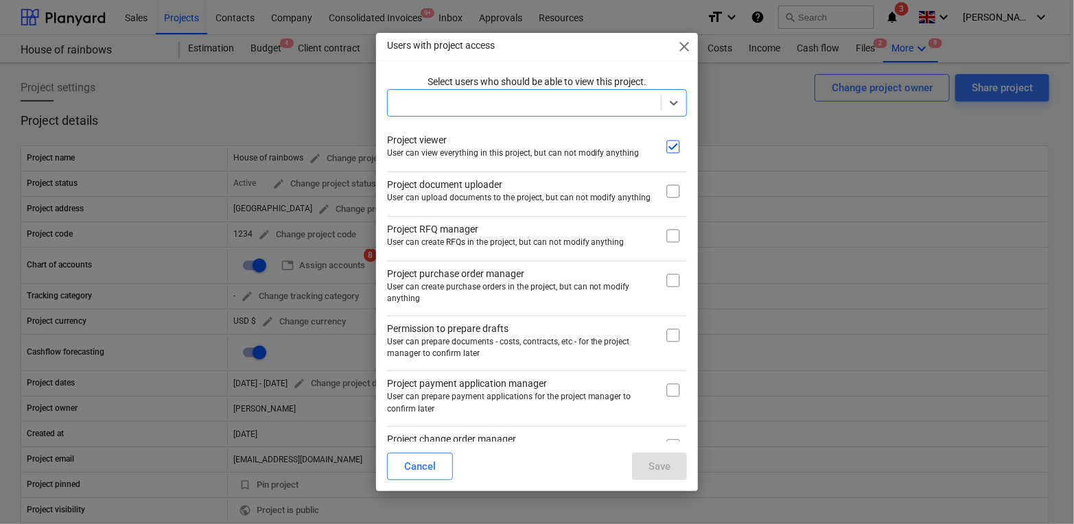
click at [577, 111] on div at bounding box center [525, 102] width 274 height 19
click at [598, 111] on div at bounding box center [525, 102] width 274 height 19
click at [678, 51] on span "close" at bounding box center [684, 46] width 16 height 16
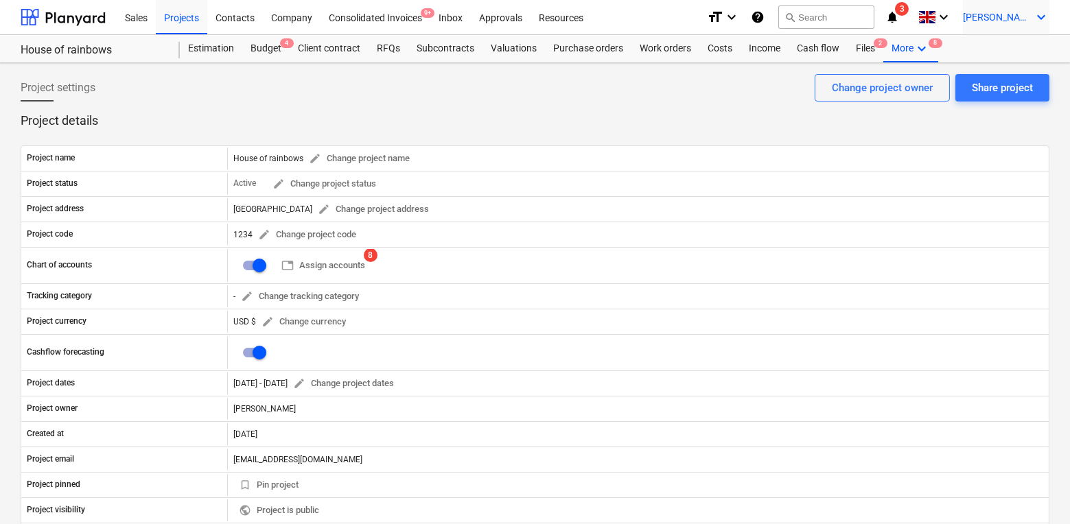
click at [1007, 16] on span "[PERSON_NAME]" at bounding box center [997, 17] width 69 height 11
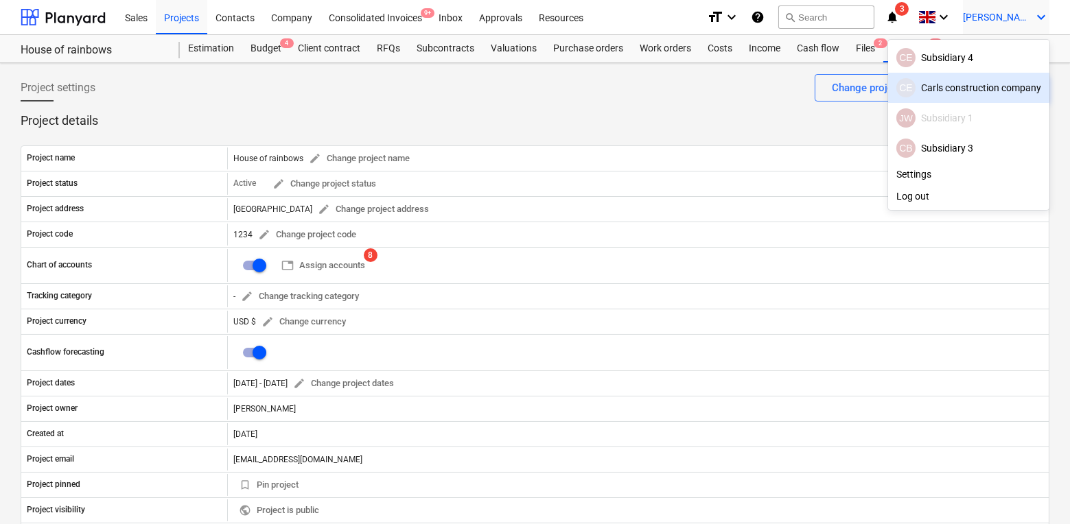
click at [978, 93] on div "[PERSON_NAME] construction company" at bounding box center [968, 87] width 145 height 19
